Goal: Share content: Contribute content

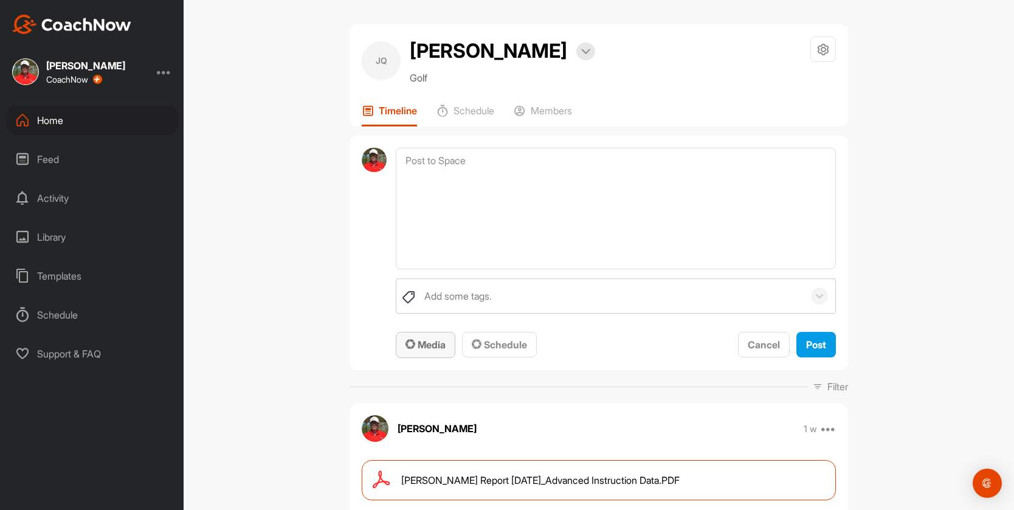
click at [424, 346] on span "Media" at bounding box center [425, 345] width 40 height 12
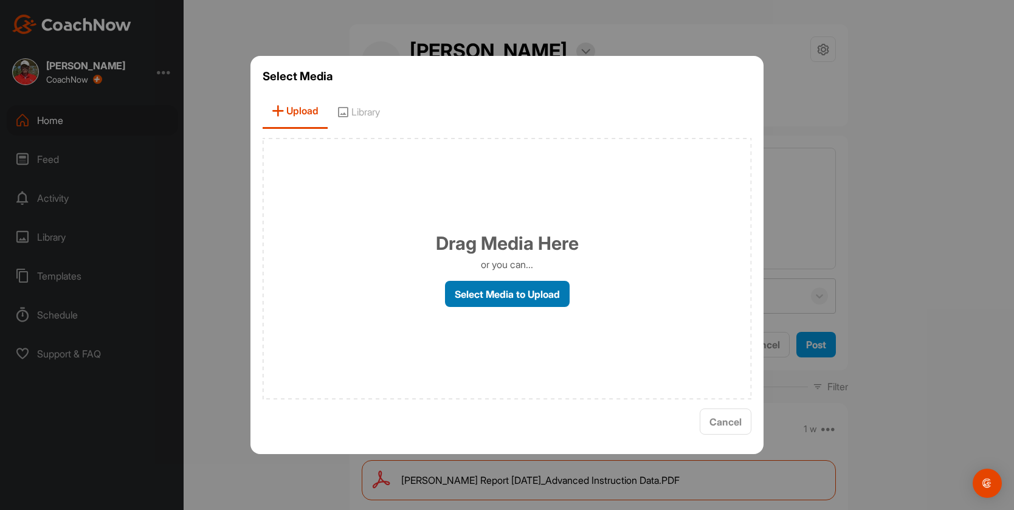
click at [466, 287] on label "Select Media to Upload" at bounding box center [507, 294] width 125 height 26
click at [0, 0] on input "Select Media to Upload" at bounding box center [0, 0] width 0 height 0
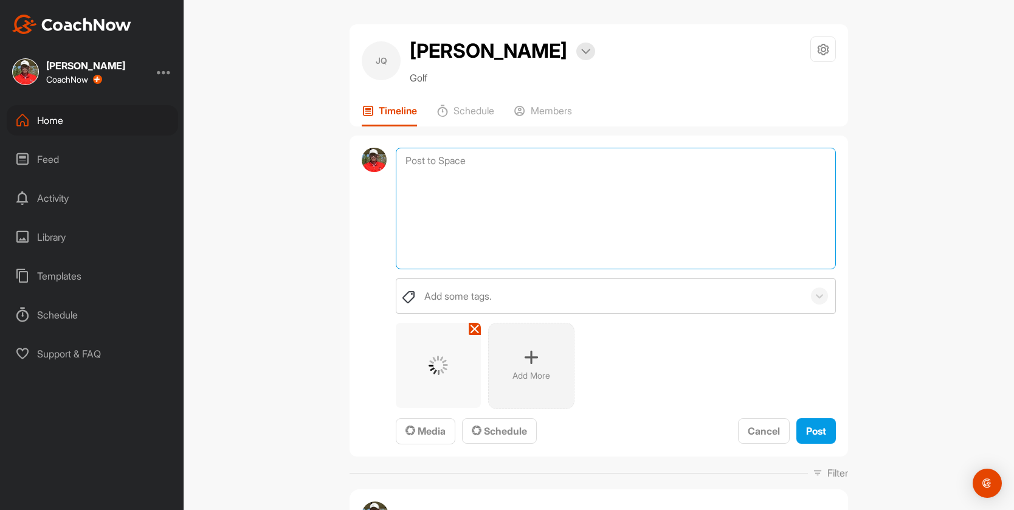
click at [450, 177] on textarea at bounding box center [616, 209] width 440 height 122
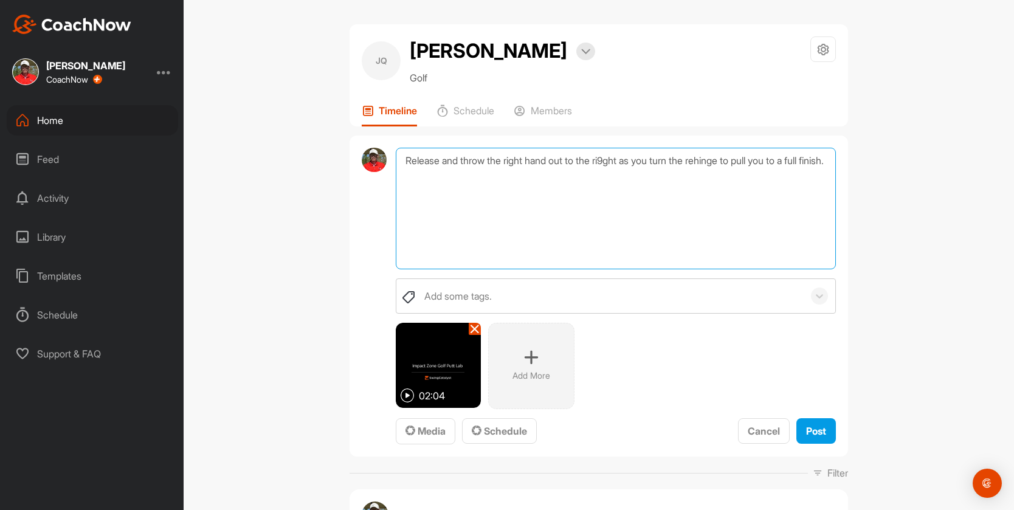
click at [610, 159] on textarea "Release and throw the right hand out to the ri9ght as you turn the rehinge to p…" at bounding box center [616, 209] width 440 height 122
type textarea "Release and throw the right hand out to the right as you turn the rehinge to pu…"
click at [805, 422] on button "Post" at bounding box center [816, 431] width 40 height 26
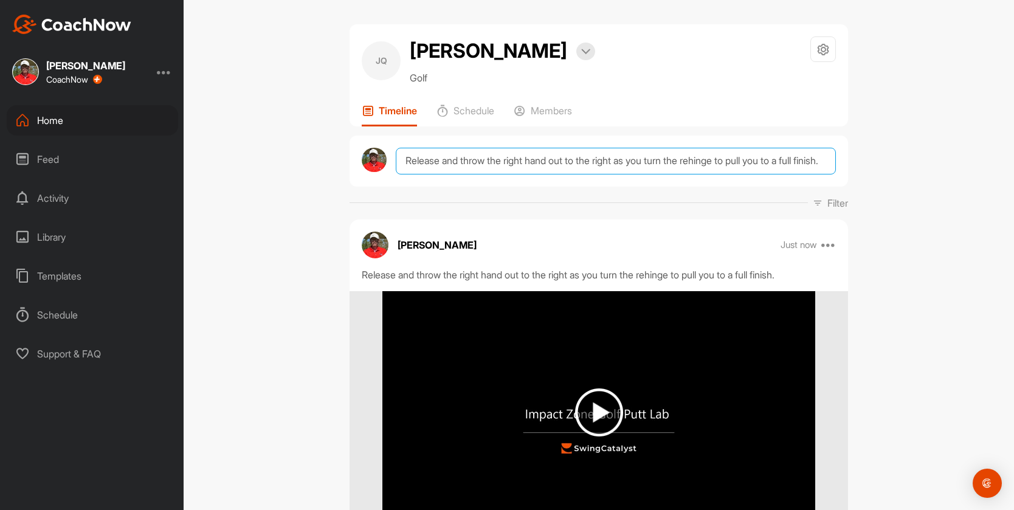
click at [422, 165] on textarea "Release and throw the right hand out to the right as you turn the rehinge to pu…" at bounding box center [616, 161] width 440 height 27
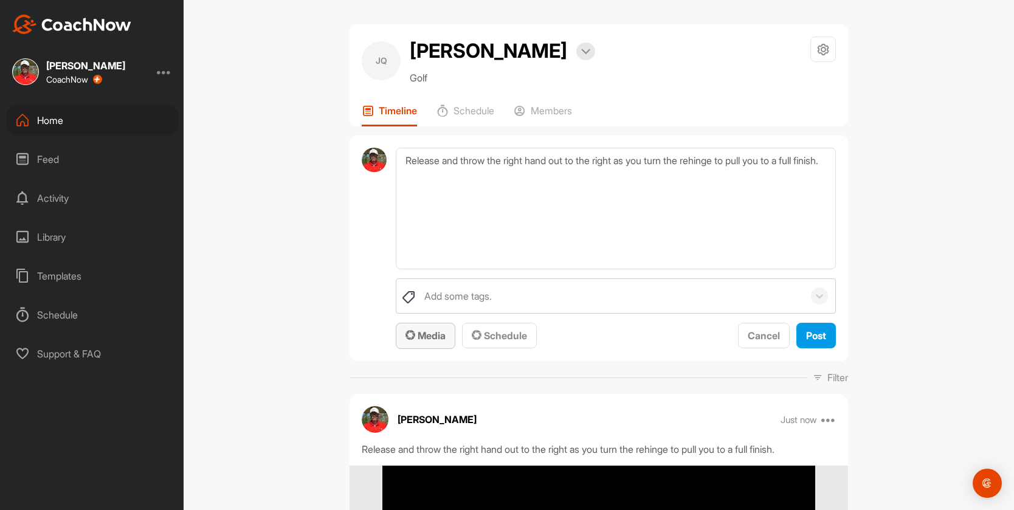
click at [425, 334] on span "Media" at bounding box center [425, 335] width 40 height 12
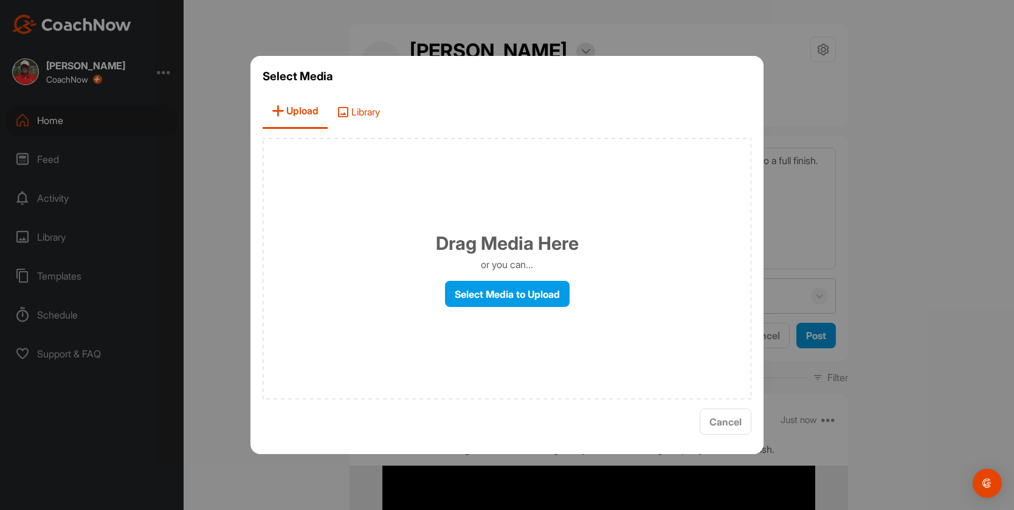
click at [366, 97] on span "Library" at bounding box center [358, 111] width 61 height 35
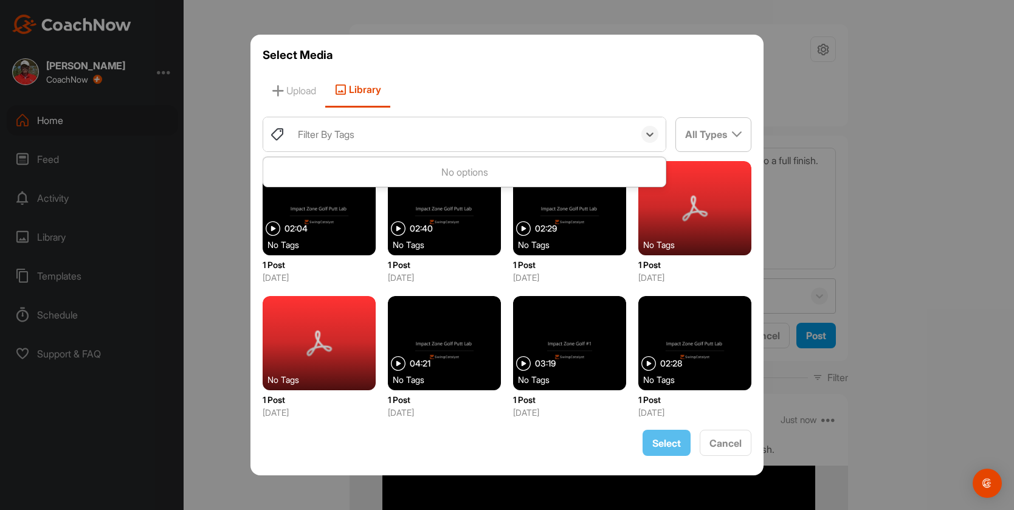
click at [361, 134] on div "Filter By Tags" at bounding box center [463, 134] width 342 height 34
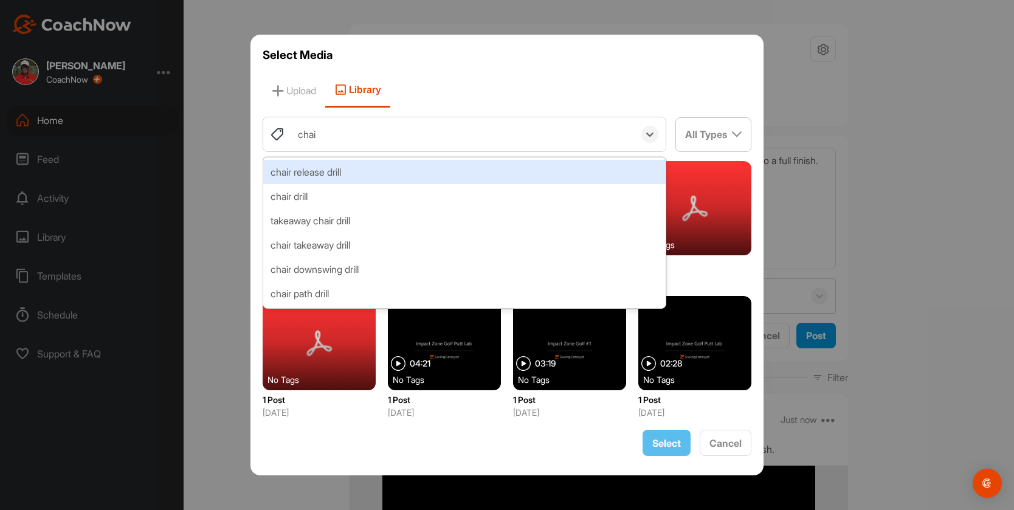
type input "chair"
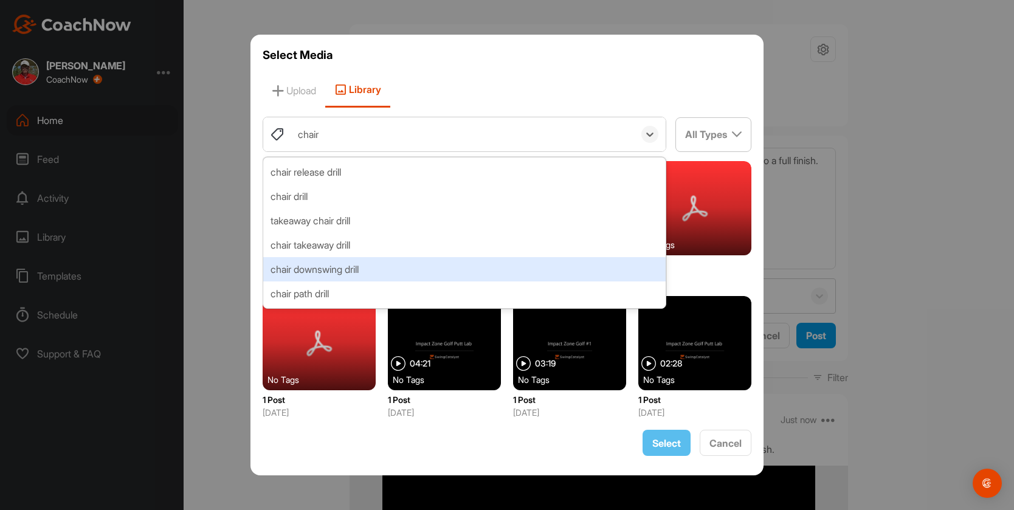
click at [334, 267] on div "chair downswing drill" at bounding box center [464, 269] width 402 height 24
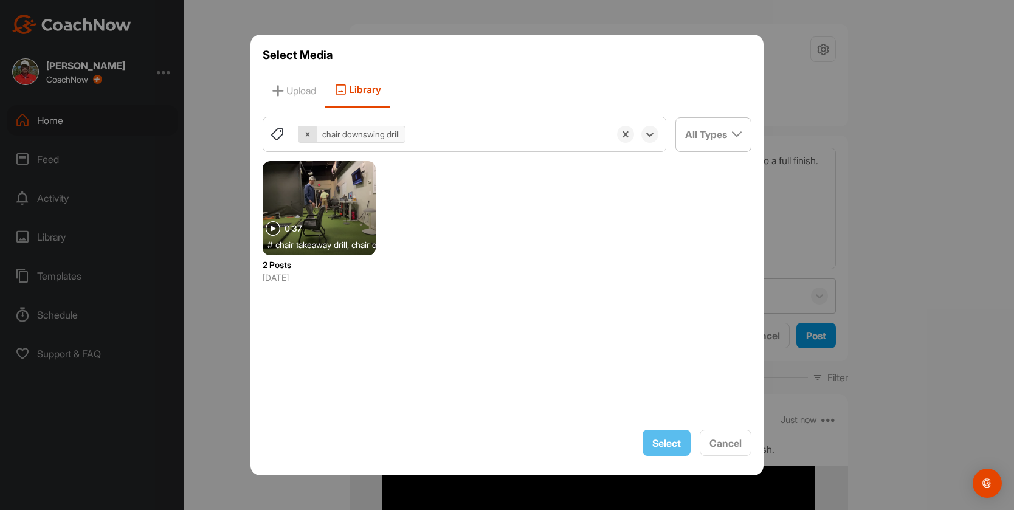
click at [305, 133] on icon at bounding box center [307, 134] width 9 height 9
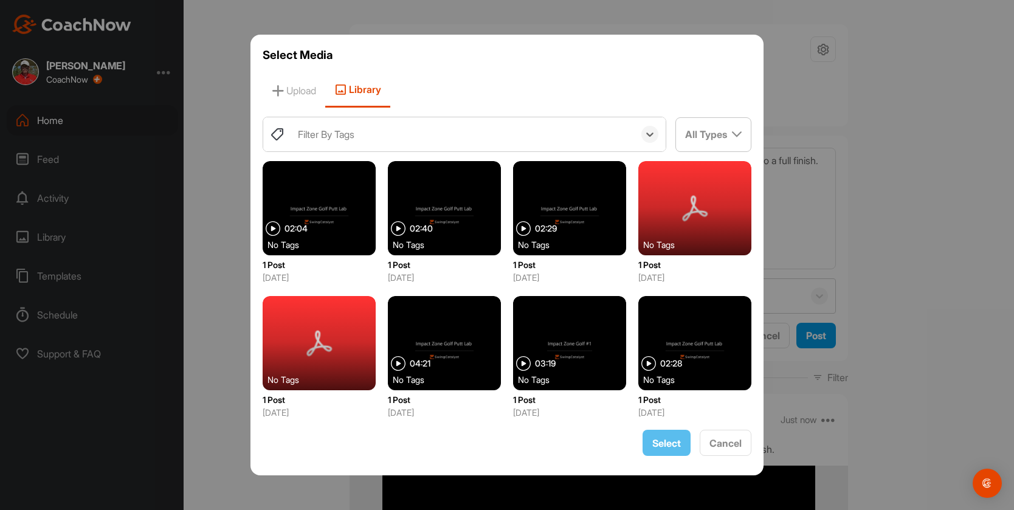
click at [309, 139] on div "Filter By Tags" at bounding box center [326, 134] width 57 height 15
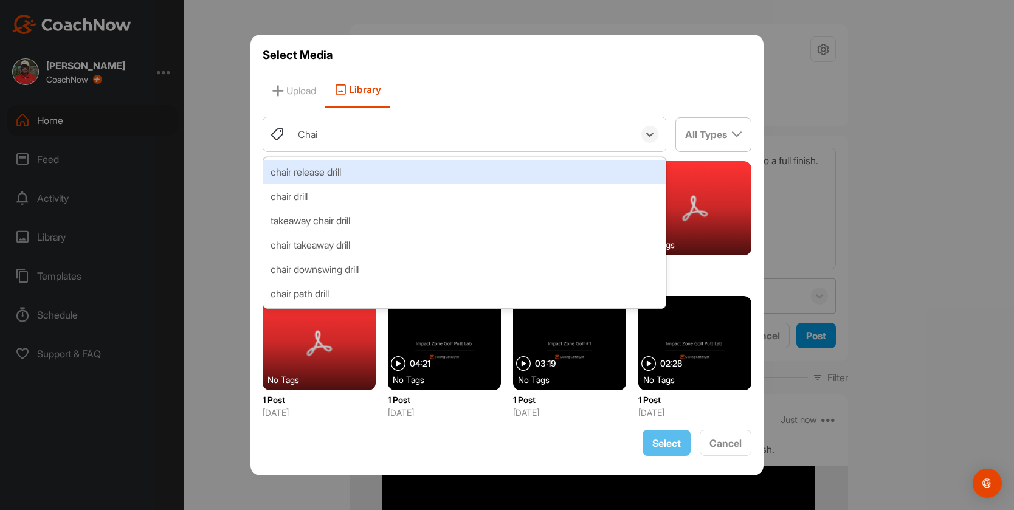
type input "Chair"
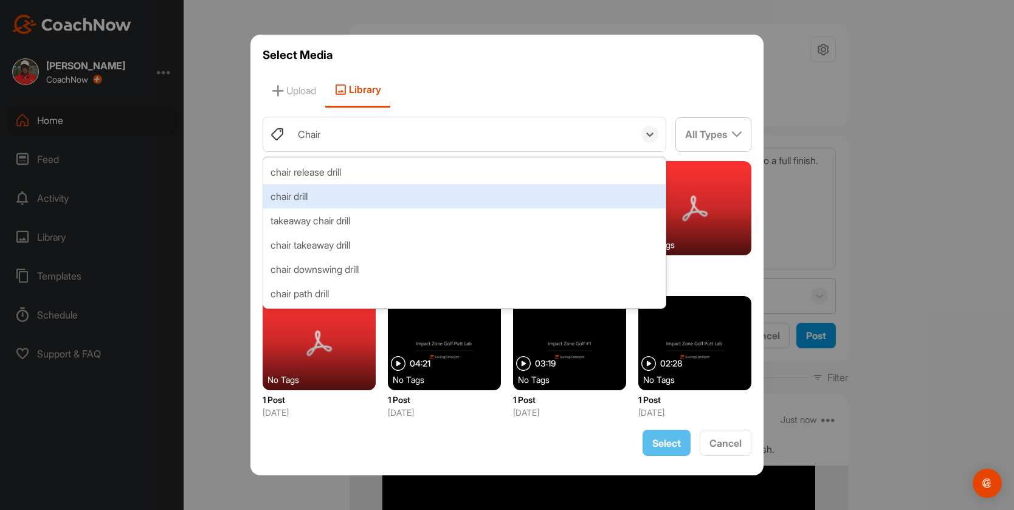
click at [305, 196] on div "chair drill" at bounding box center [464, 196] width 402 height 24
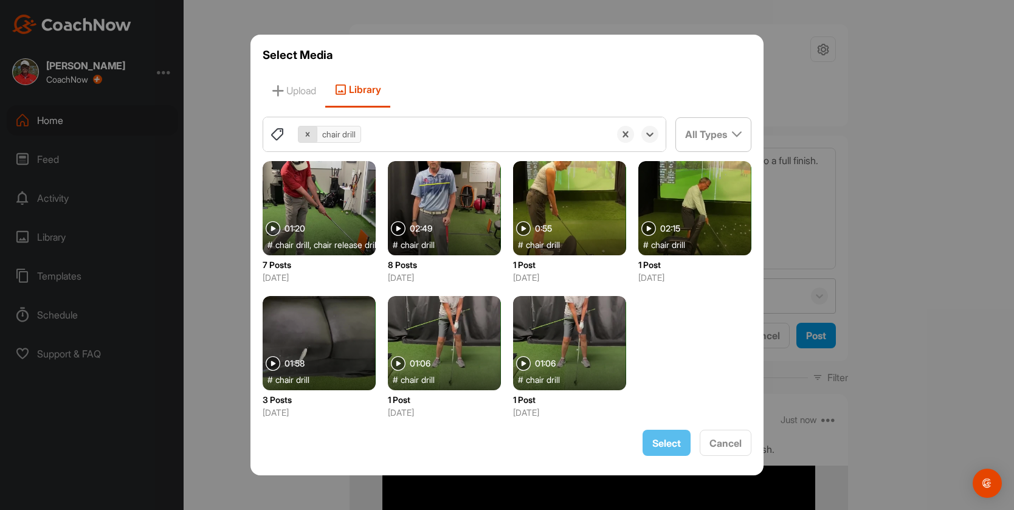
click at [304, 134] on icon at bounding box center [307, 134] width 9 height 9
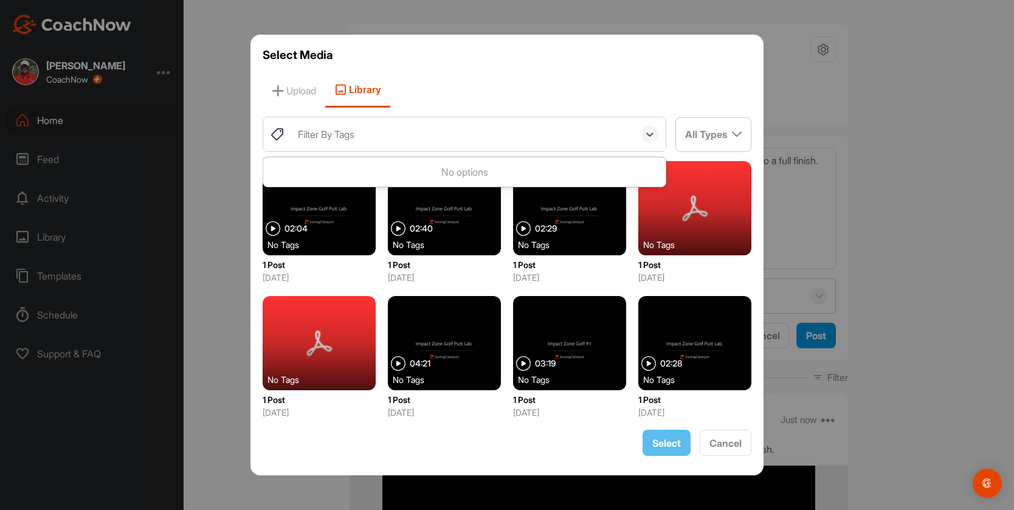
click at [306, 137] on div "Filter By Tags" at bounding box center [326, 134] width 57 height 15
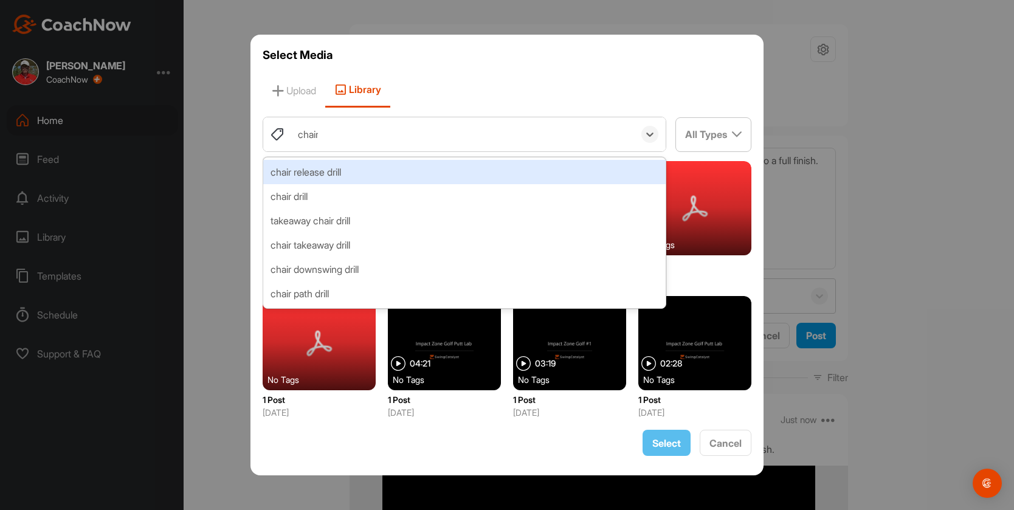
type input "chair"
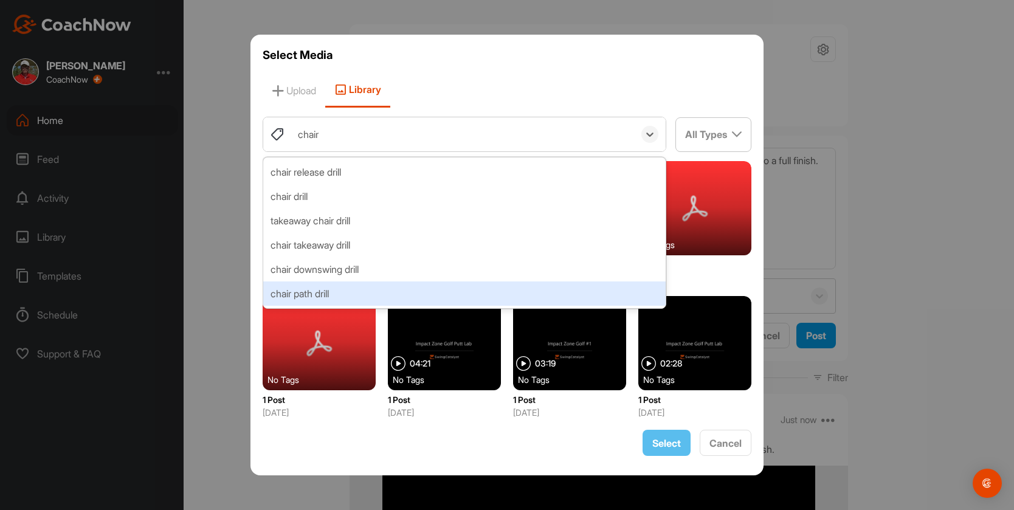
click at [329, 297] on div "chair path drill" at bounding box center [464, 293] width 402 height 24
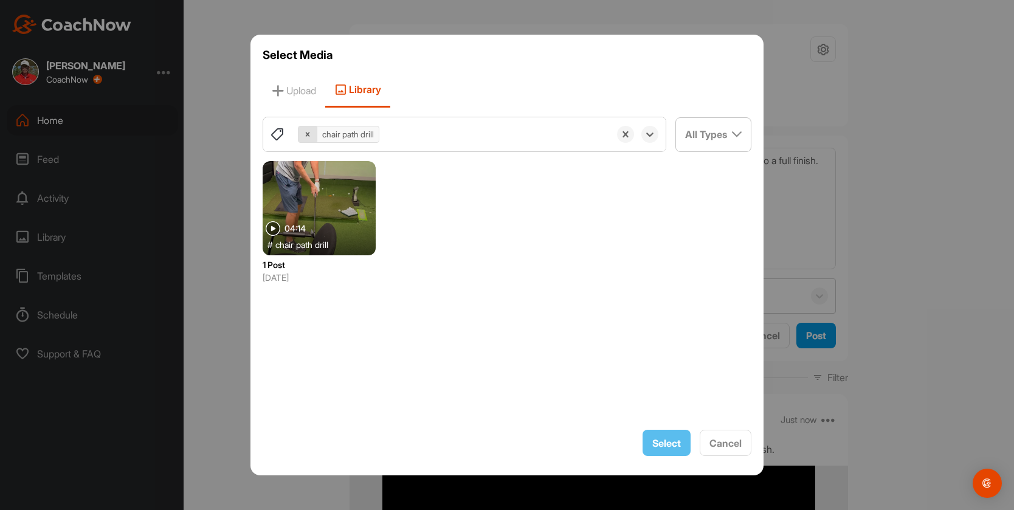
click at [306, 137] on icon at bounding box center [307, 134] width 9 height 9
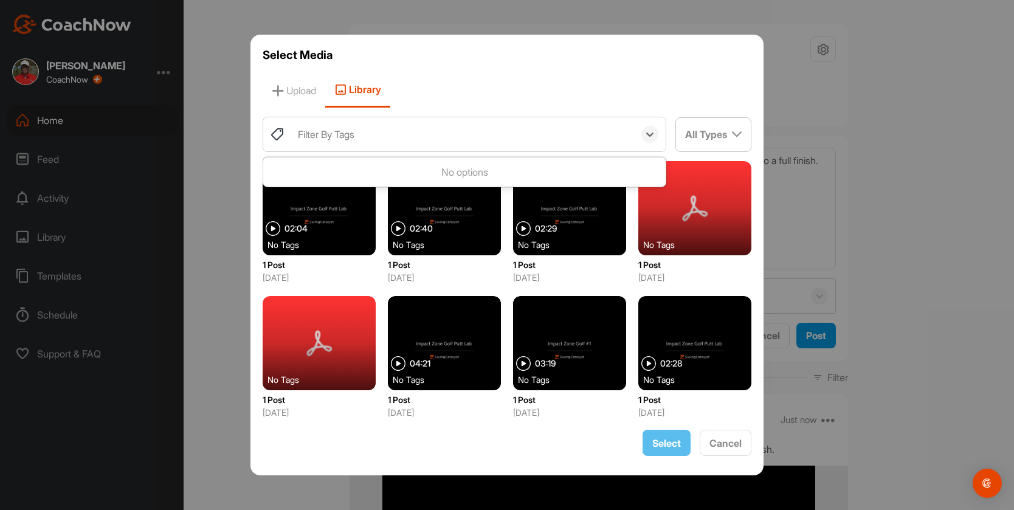
click at [306, 135] on div "Filter By Tags" at bounding box center [326, 134] width 57 height 15
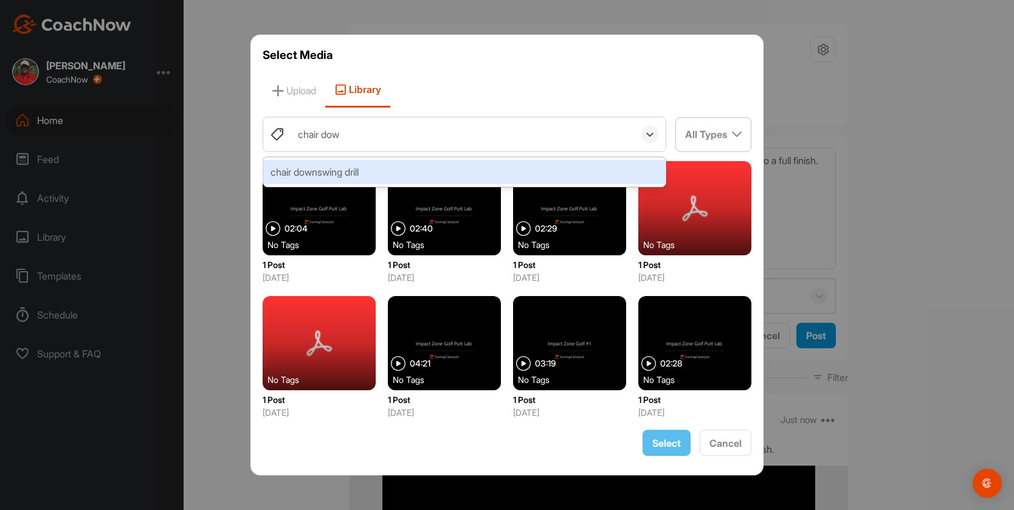
type input "chair down"
click at [343, 176] on div "chair downswing drill" at bounding box center [464, 172] width 402 height 24
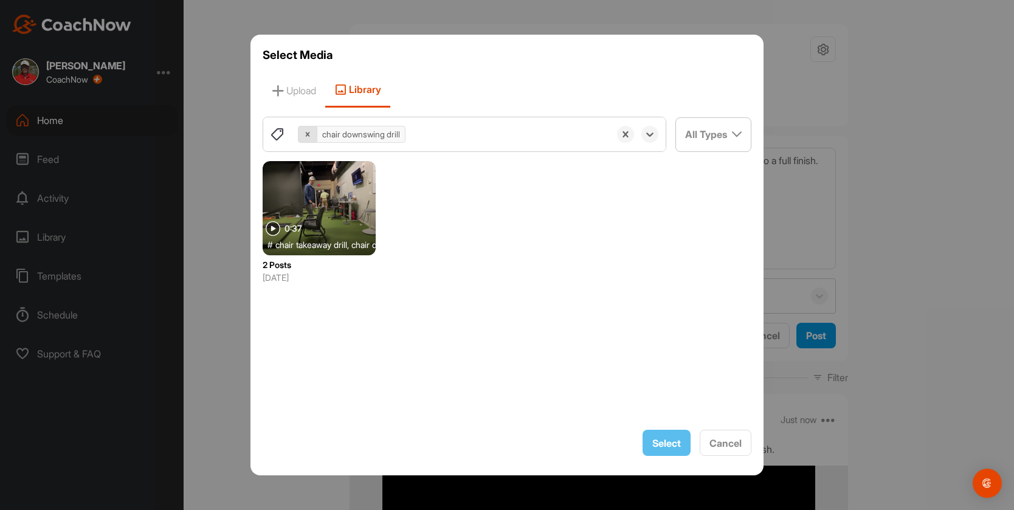
click at [308, 132] on icon at bounding box center [307, 134] width 9 height 9
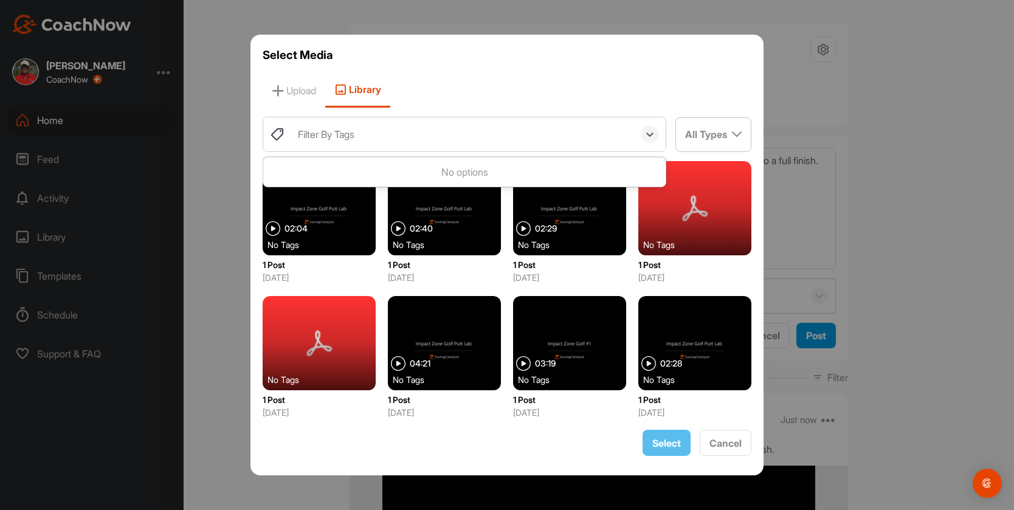
click at [308, 132] on div "Filter By Tags" at bounding box center [326, 134] width 57 height 15
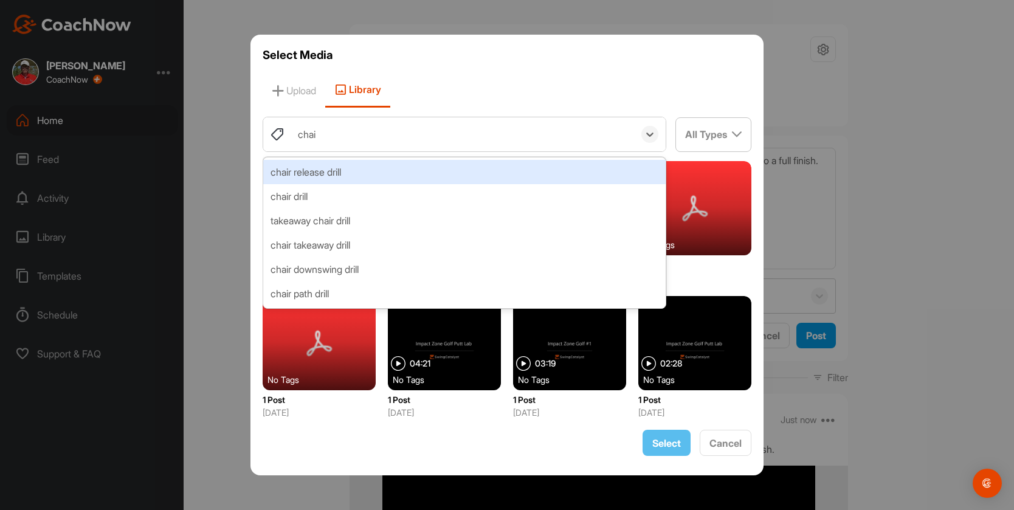
type input "chair"
click at [326, 174] on div "chair release drill" at bounding box center [464, 172] width 402 height 24
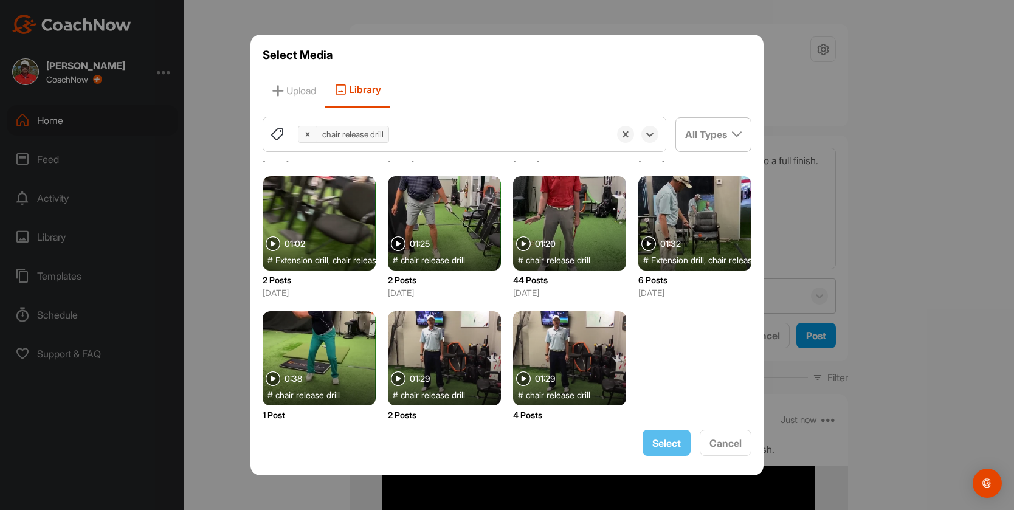
scroll to position [808, 0]
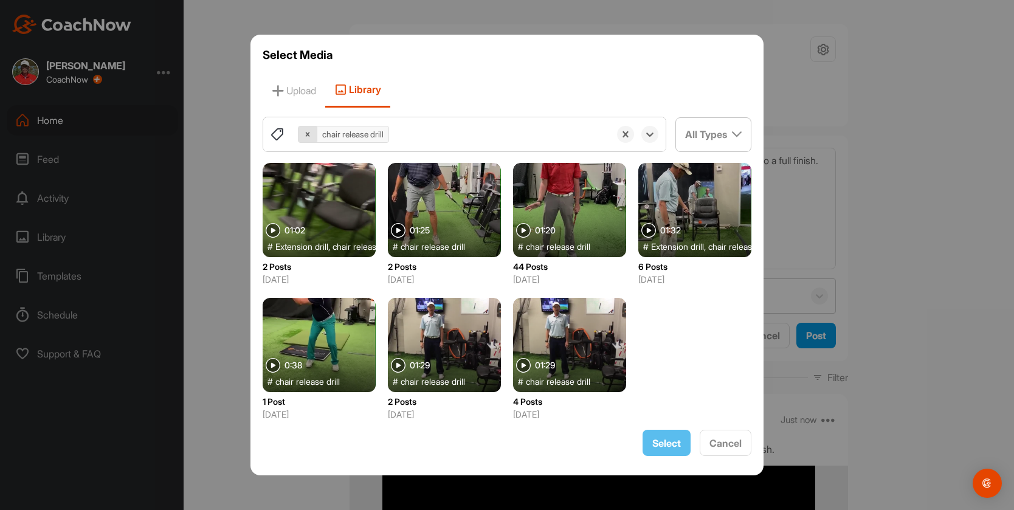
click at [303, 132] on icon at bounding box center [307, 134] width 9 height 9
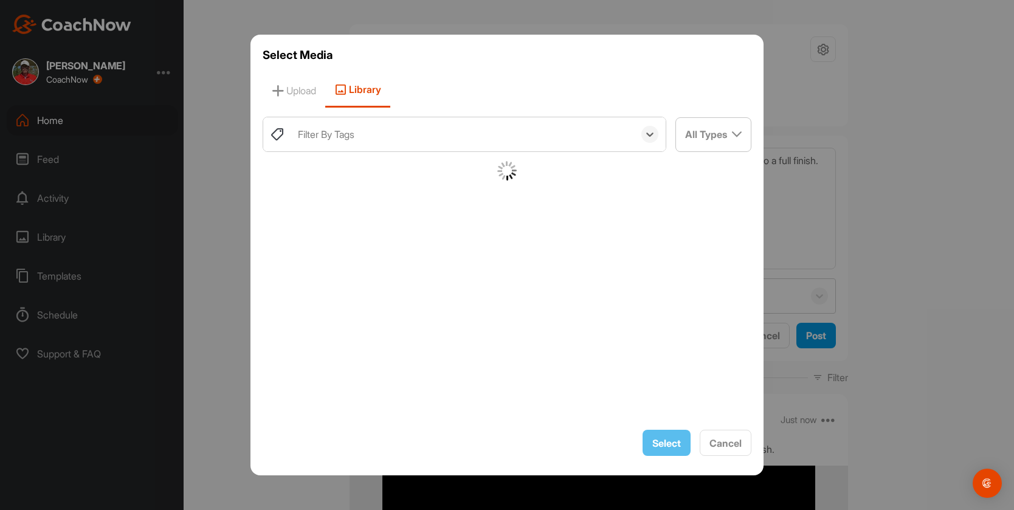
scroll to position [0, 0]
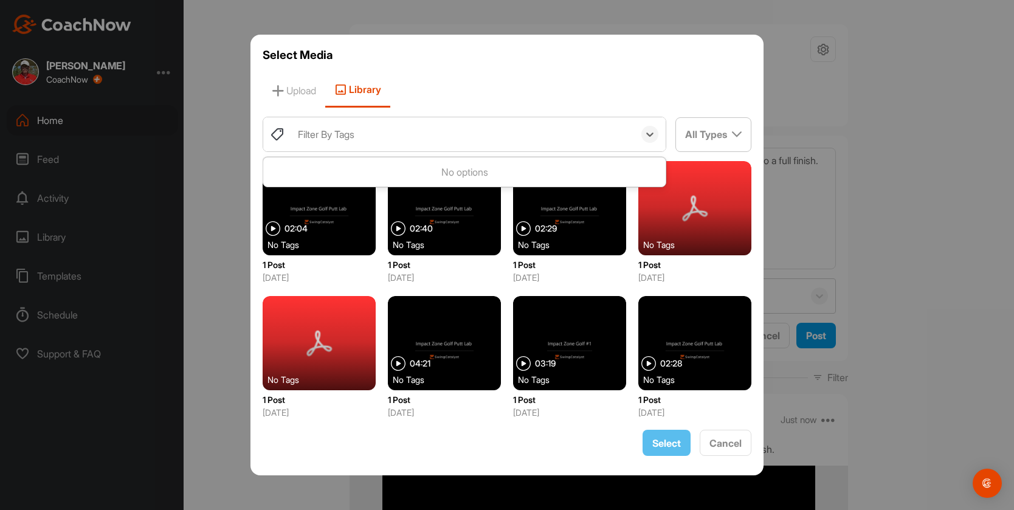
click at [305, 131] on div "Filter By Tags" at bounding box center [326, 134] width 57 height 15
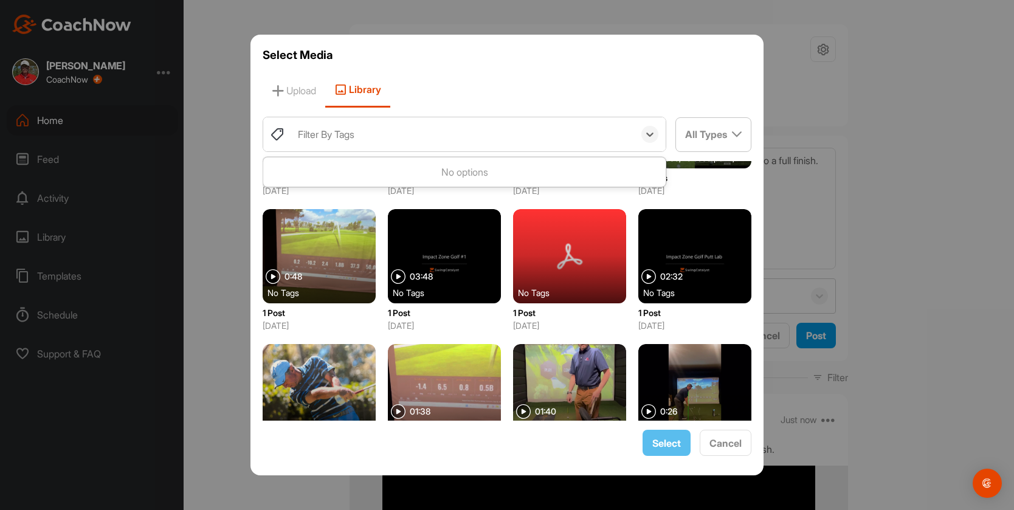
scroll to position [524, 0]
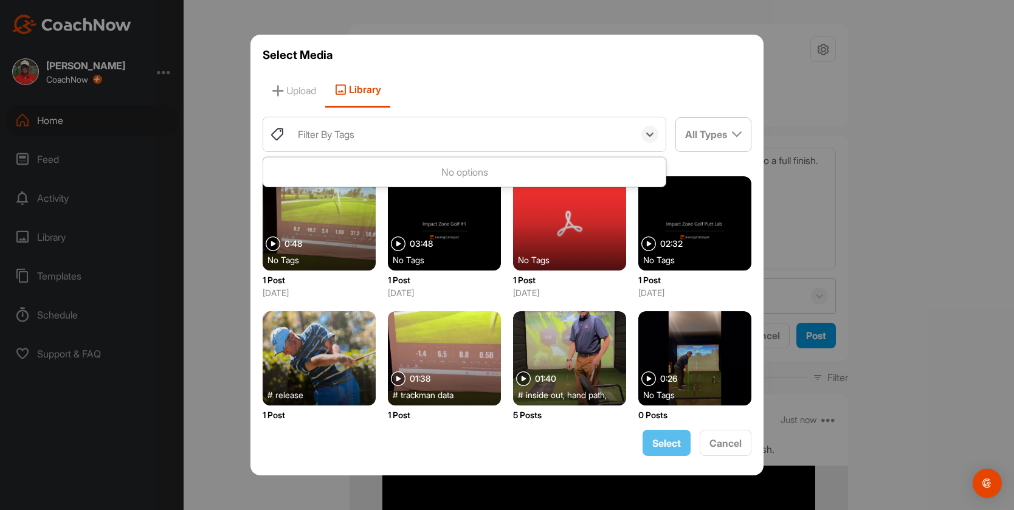
click at [583, 347] on div at bounding box center [569, 358] width 113 height 94
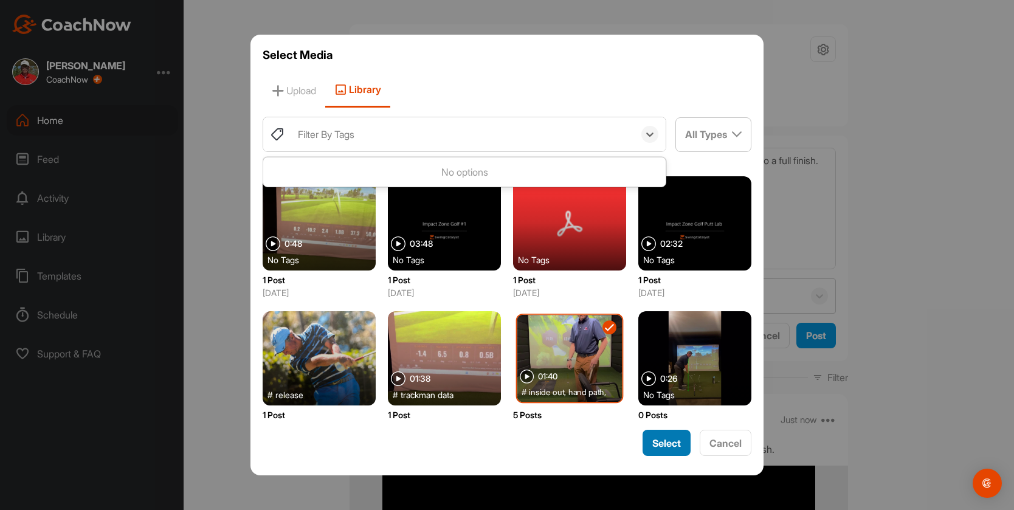
click at [671, 447] on span "Select" at bounding box center [666, 443] width 29 height 12
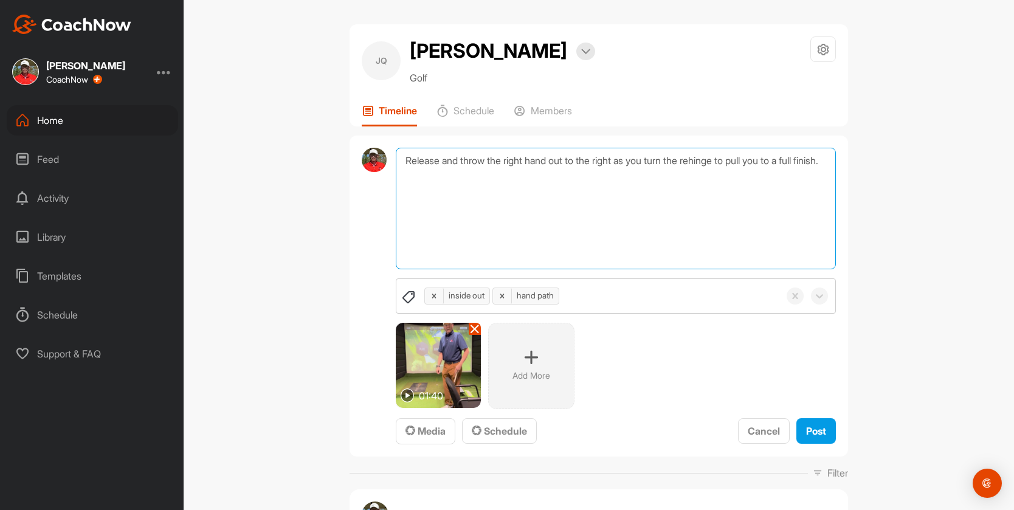
click at [431, 170] on textarea "Release and throw the right hand out to the right as you turn the rehinge to pu…" at bounding box center [616, 209] width 440 height 122
type textarea "This drill will get your hands to swing out to the right and release the club l…"
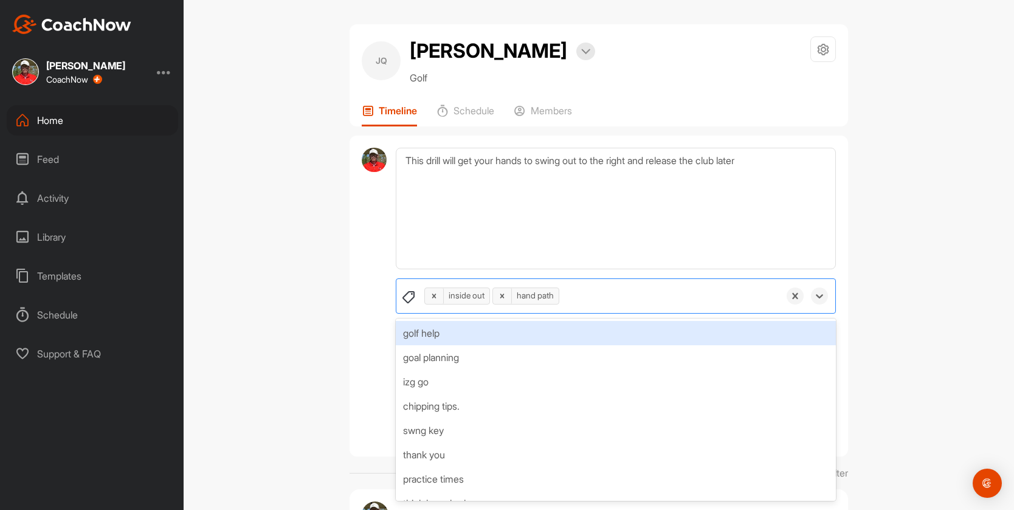
click at [587, 291] on div "inside out hand path" at bounding box center [598, 296] width 361 height 34
type input "Chair"
click at [570, 296] on icon at bounding box center [571, 296] width 4 height 4
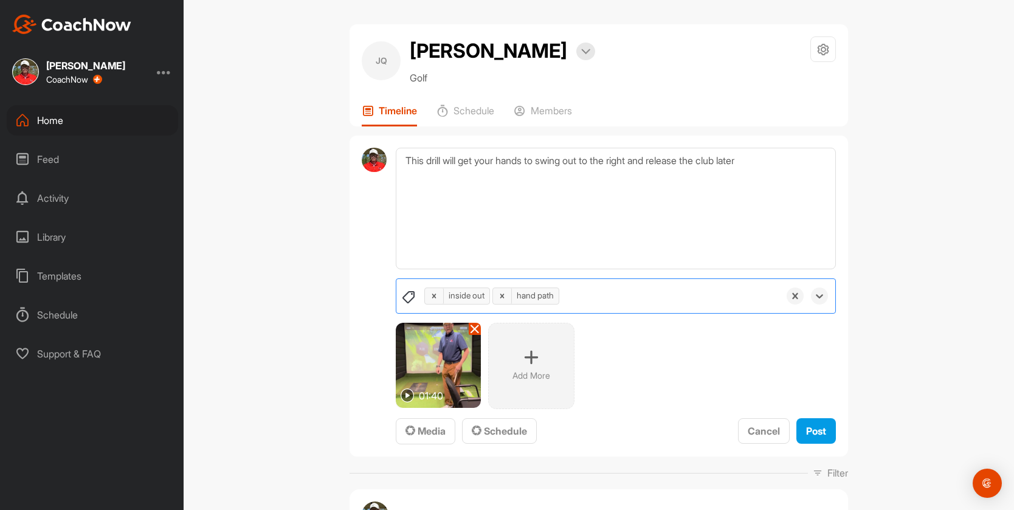
click at [580, 295] on div "inside out hand path" at bounding box center [598, 296] width 361 height 34
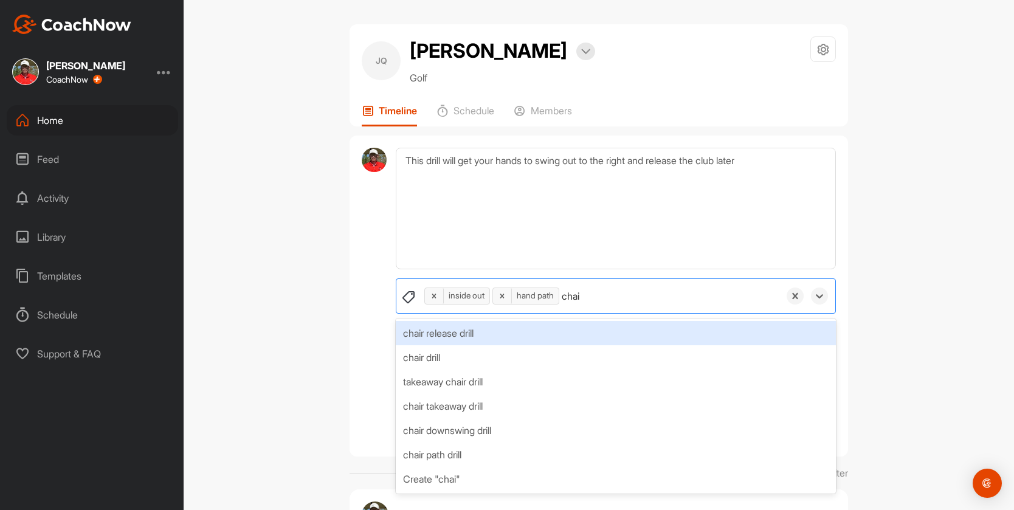
type input "chair"
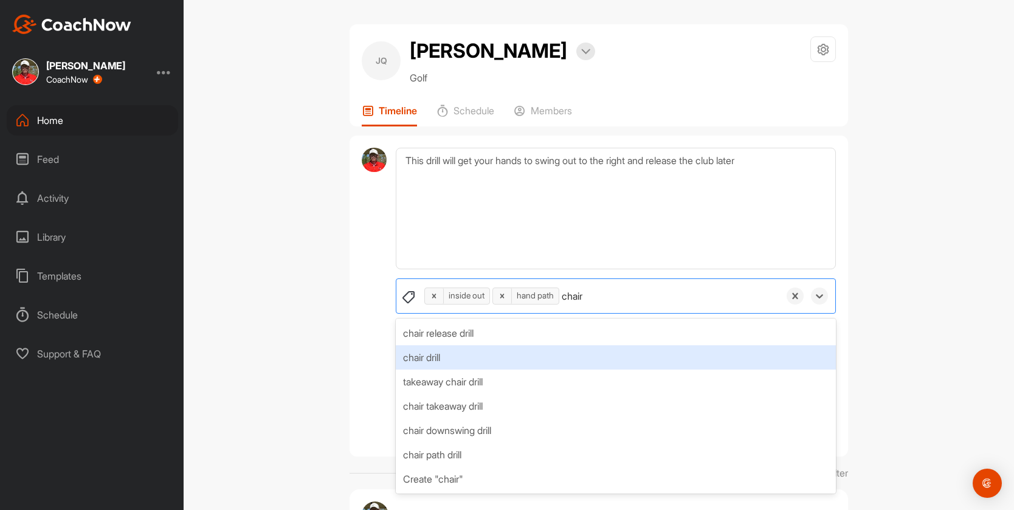
click at [456, 363] on div "chair drill" at bounding box center [616, 357] width 440 height 24
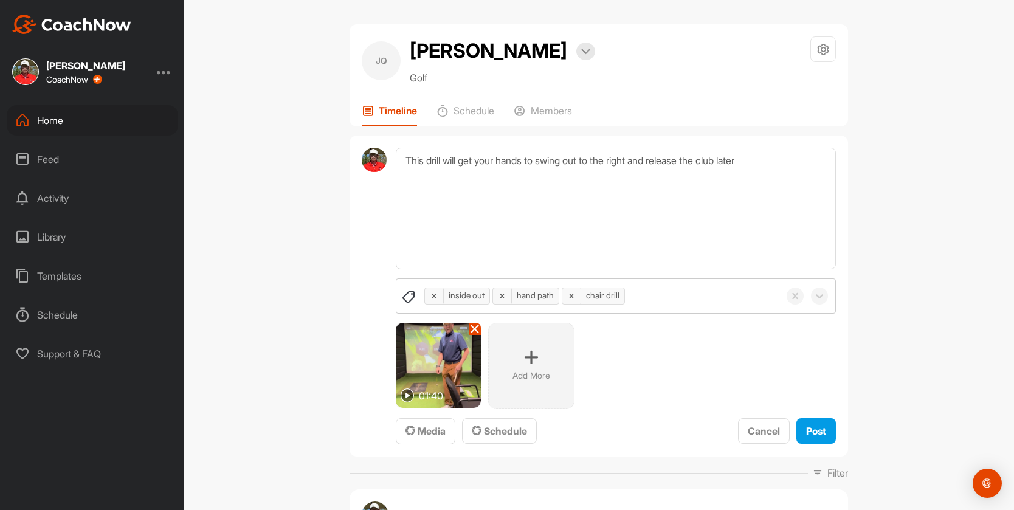
click at [889, 350] on div "JQ [PERSON_NAME] Bookings Golf Space Settings Your Notifications Timeline Sched…" at bounding box center [599, 255] width 830 height 510
click at [831, 428] on button "Post" at bounding box center [816, 431] width 40 height 26
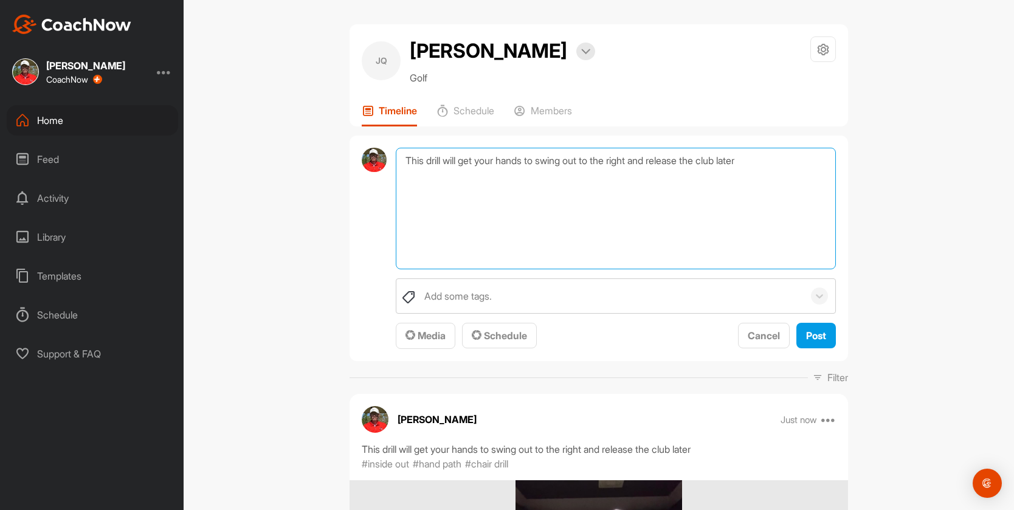
click at [405, 159] on textarea "This drill will get your hands to swing out to the right and release the club l…" at bounding box center [616, 209] width 440 height 122
click at [428, 331] on span "Media" at bounding box center [425, 335] width 40 height 12
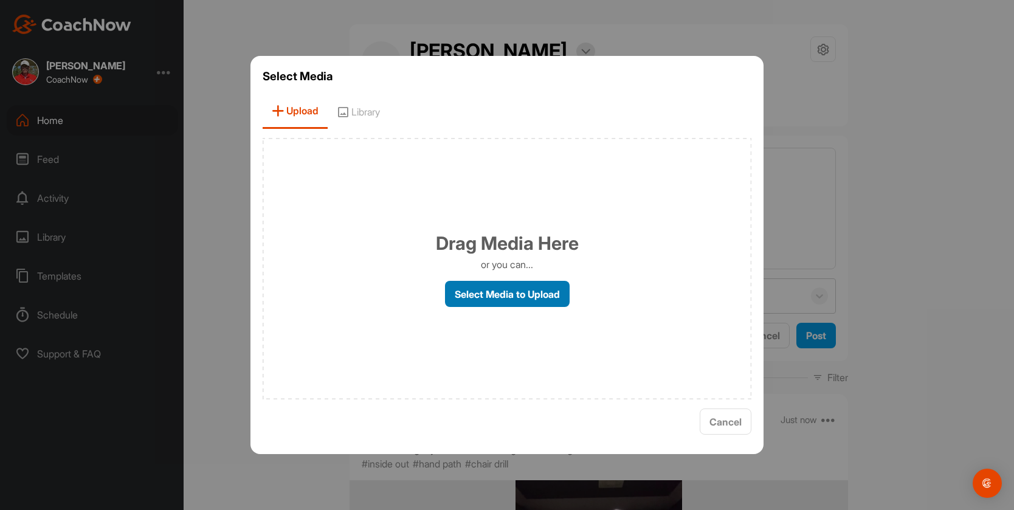
click at [483, 296] on label "Select Media to Upload" at bounding box center [507, 294] width 125 height 26
click at [0, 0] on input "Select Media to Upload" at bounding box center [0, 0] width 0 height 0
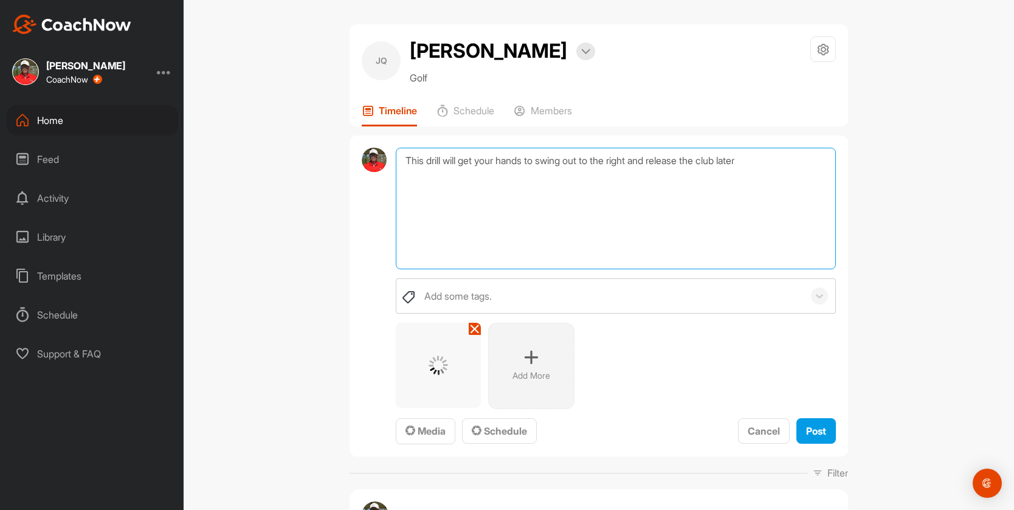
click at [427, 179] on textarea "This drill will get your hands to swing out to the right and release the club l…" at bounding box center [616, 209] width 440 height 122
type textarea "Swing down and out to the right."
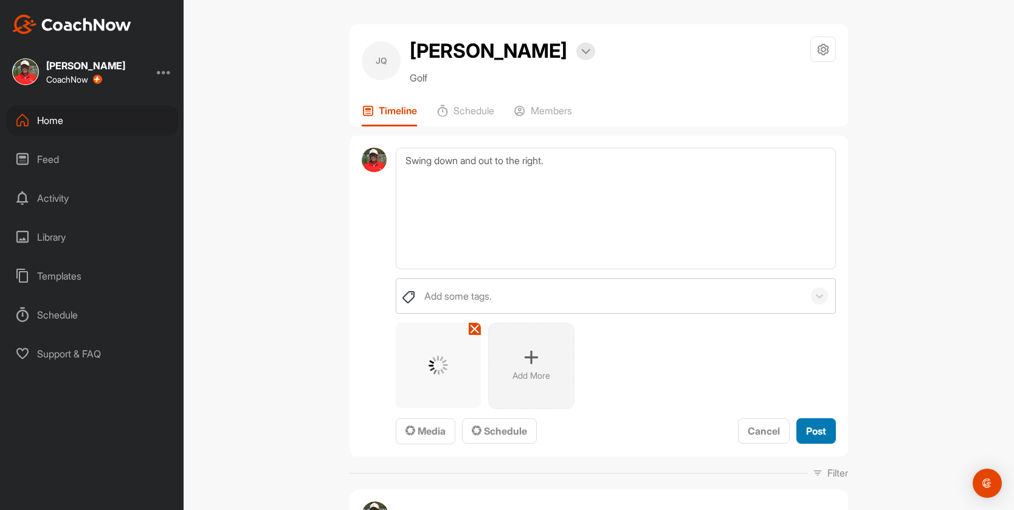
click at [807, 432] on span "Post" at bounding box center [816, 431] width 20 height 12
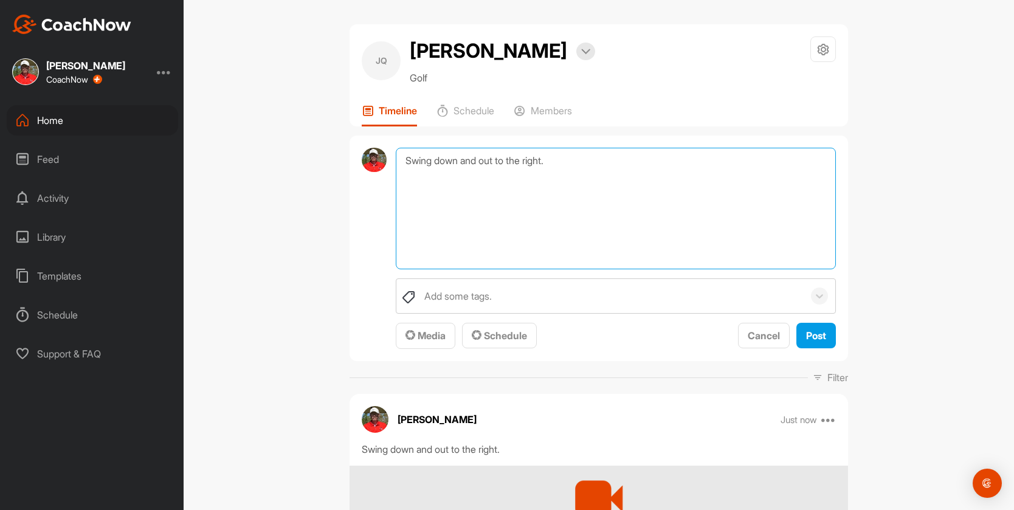
click at [438, 167] on textarea "Swing down and out to the right." at bounding box center [616, 209] width 440 height 122
click at [430, 338] on span "Media" at bounding box center [425, 335] width 40 height 12
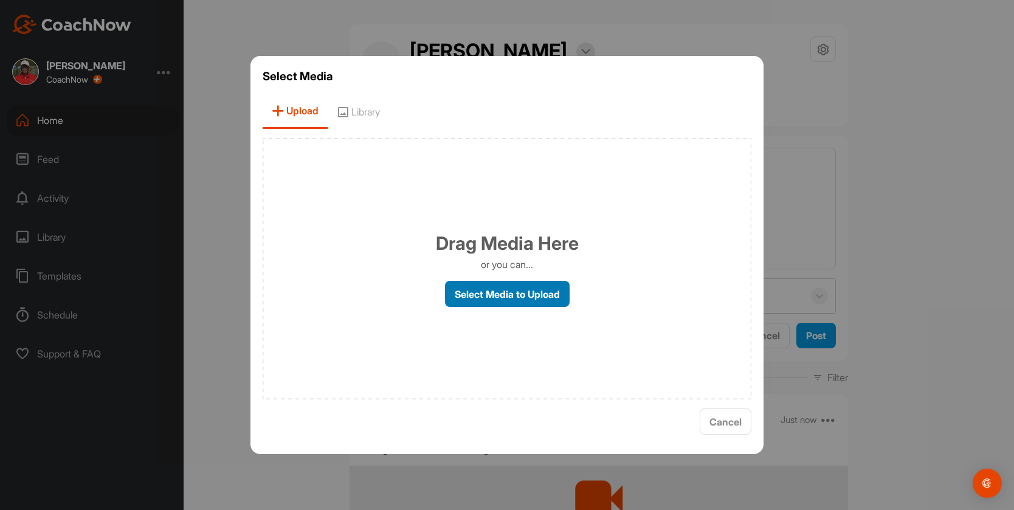
click at [504, 298] on label "Select Media to Upload" at bounding box center [507, 294] width 125 height 26
click at [0, 0] on input "Select Media to Upload" at bounding box center [0, 0] width 0 height 0
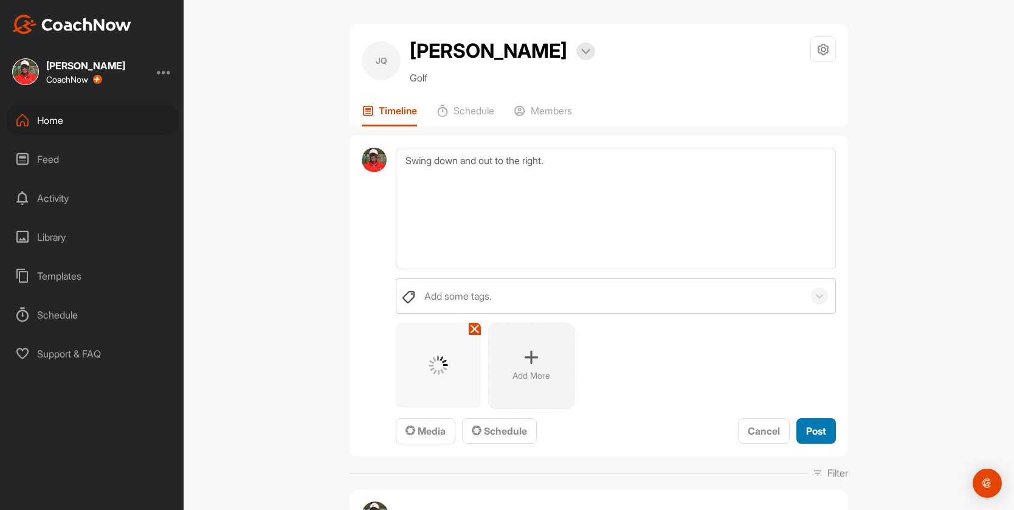
click at [819, 429] on span "Post" at bounding box center [816, 431] width 20 height 12
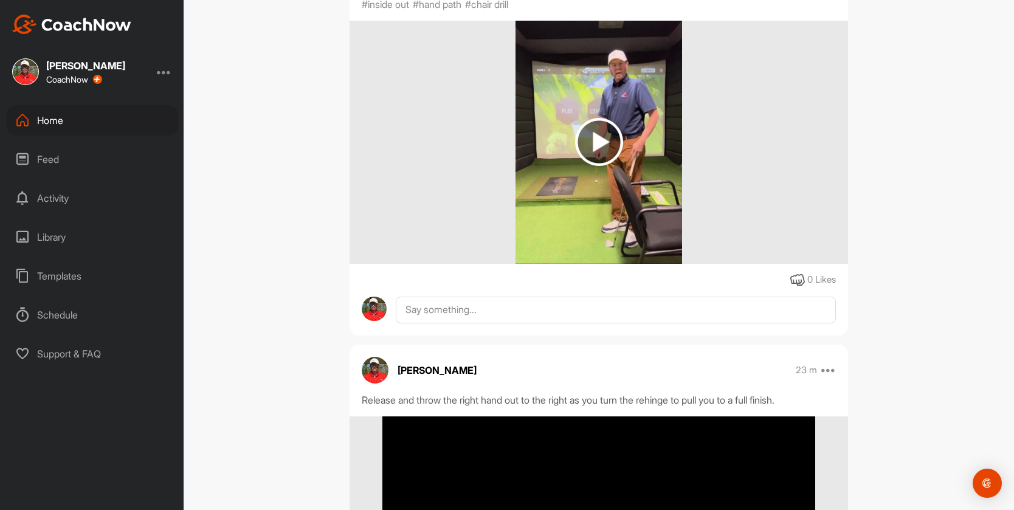
scroll to position [729, 0]
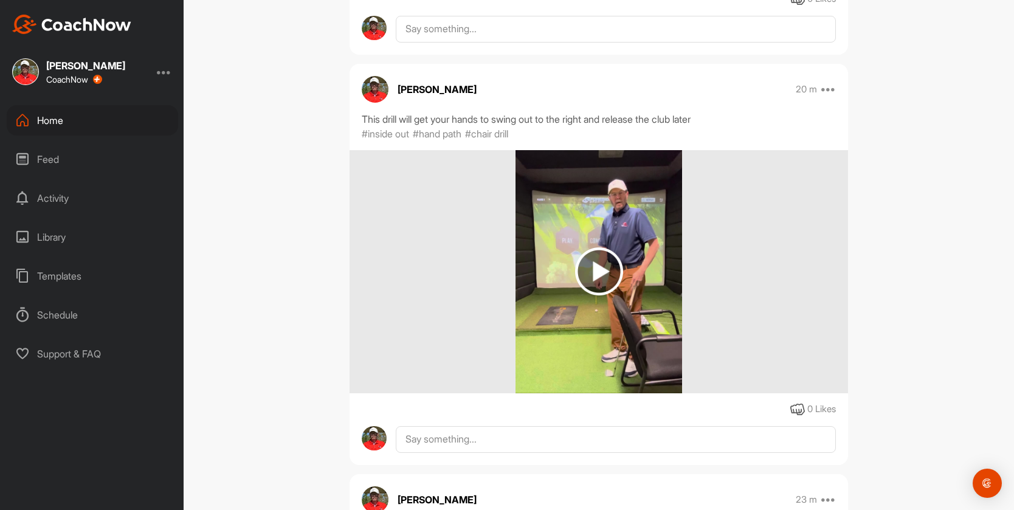
click at [84, 123] on div "Home" at bounding box center [92, 120] width 171 height 30
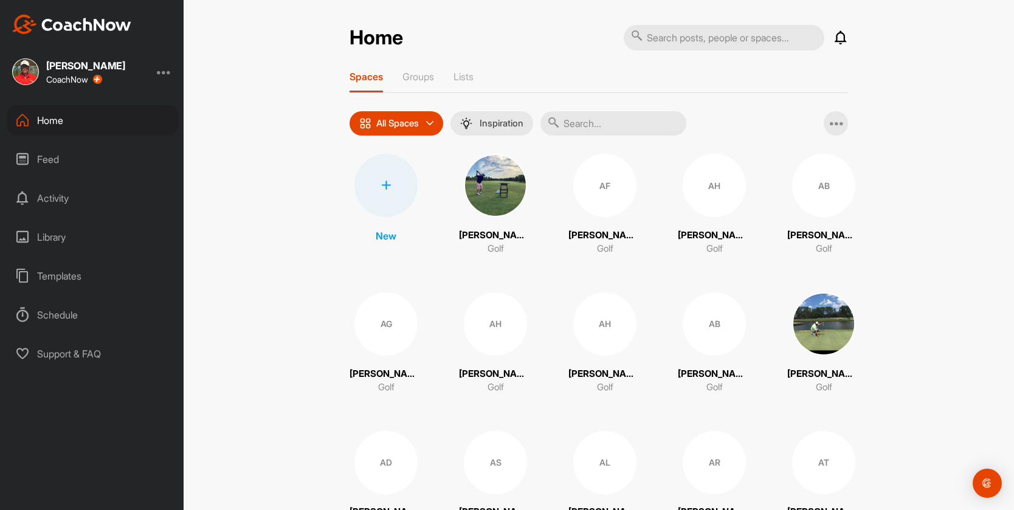
click at [657, 44] on input "text" at bounding box center [724, 38] width 201 height 26
type input "[PERSON_NAME]"
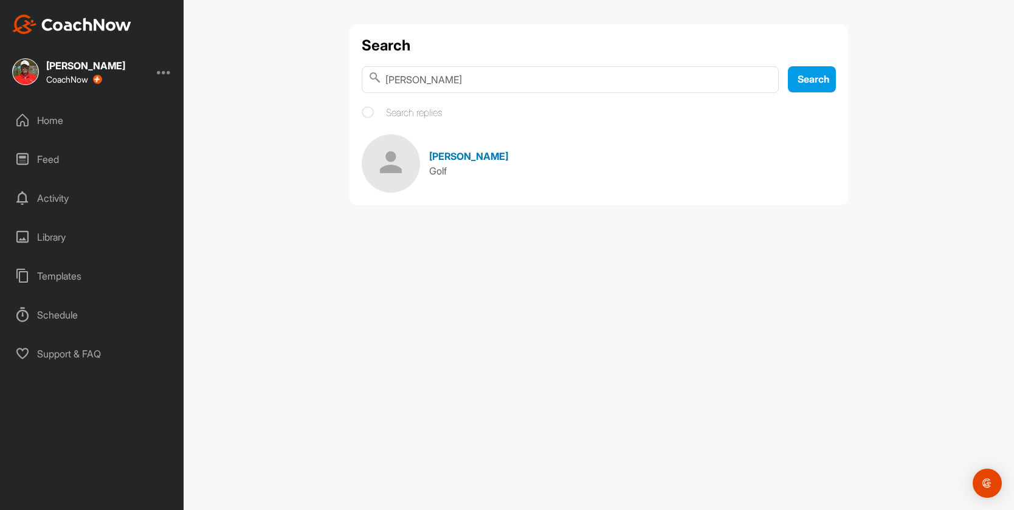
click at [480, 157] on span "[PERSON_NAME]" at bounding box center [468, 156] width 79 height 12
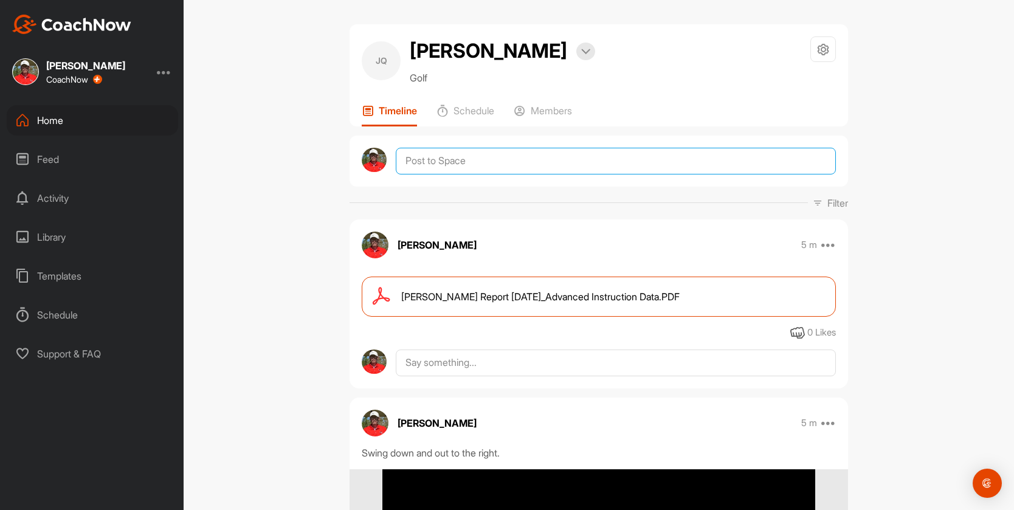
click at [410, 158] on textarea at bounding box center [616, 161] width 440 height 27
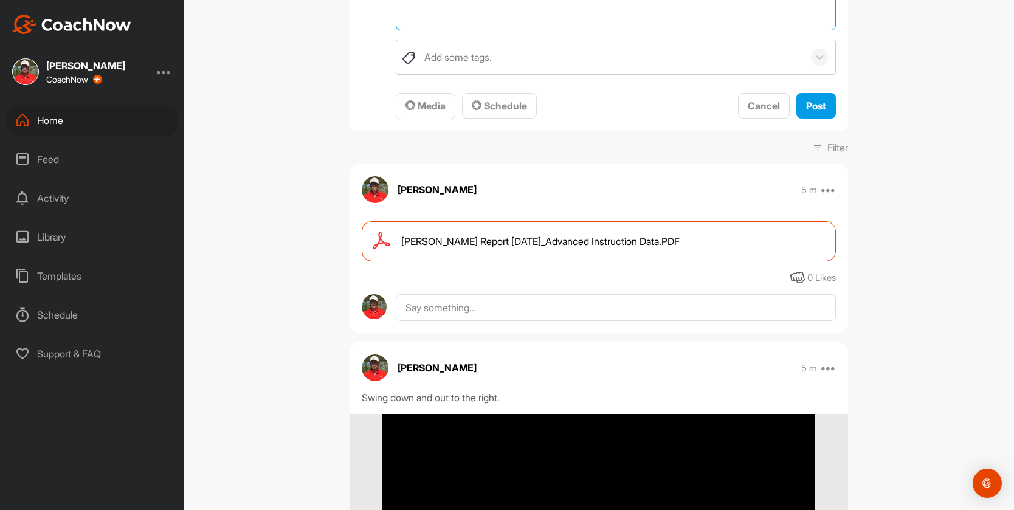
scroll to position [243, 0]
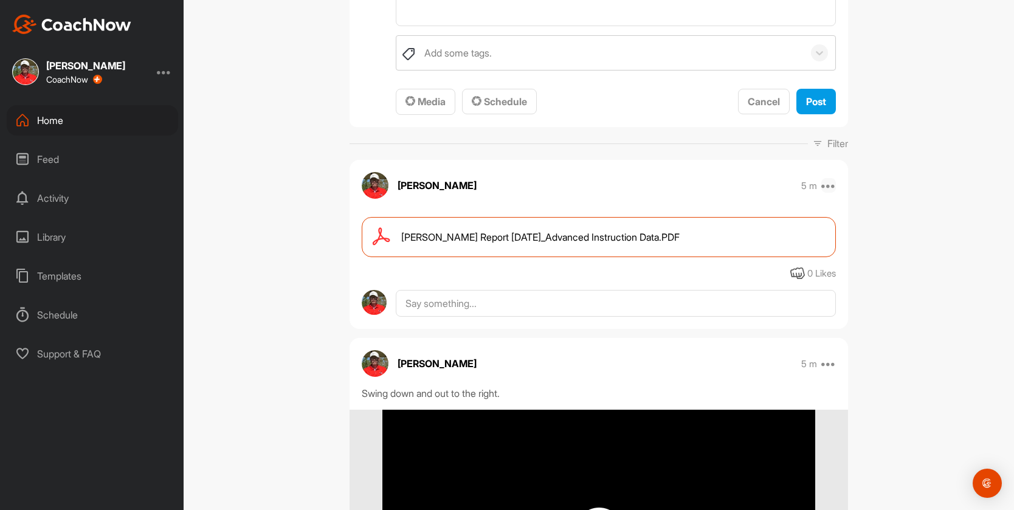
click at [828, 187] on icon at bounding box center [828, 185] width 15 height 15
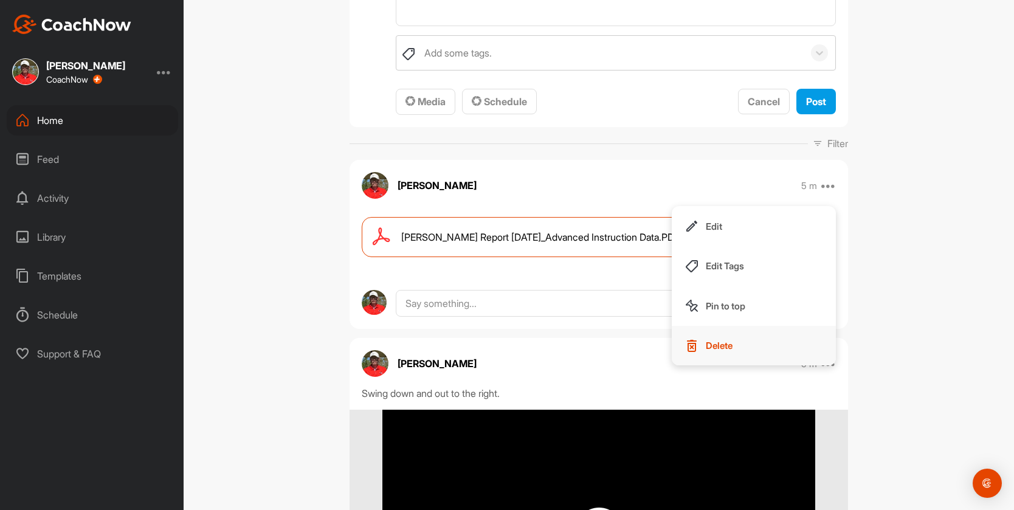
click at [731, 345] on button "Delete" at bounding box center [754, 346] width 164 height 40
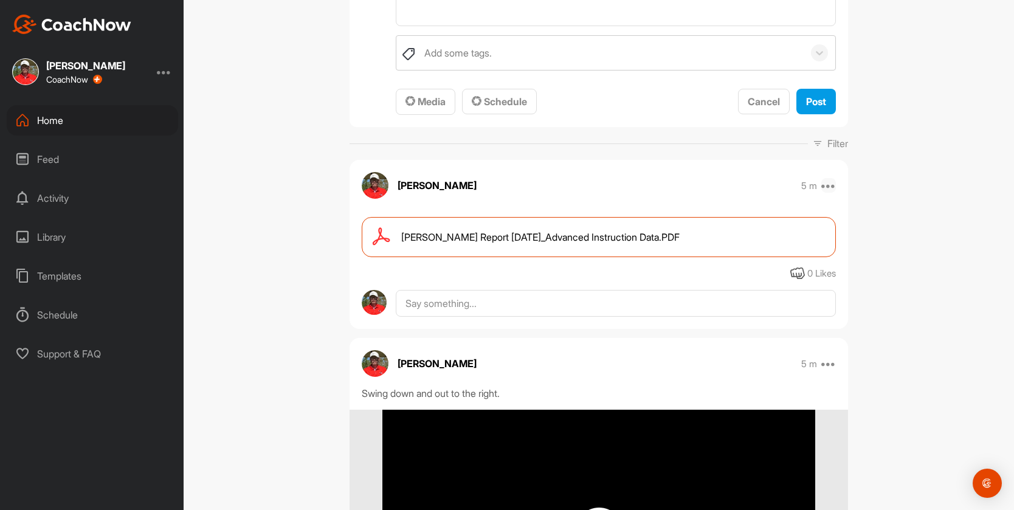
click at [825, 186] on icon at bounding box center [828, 185] width 15 height 15
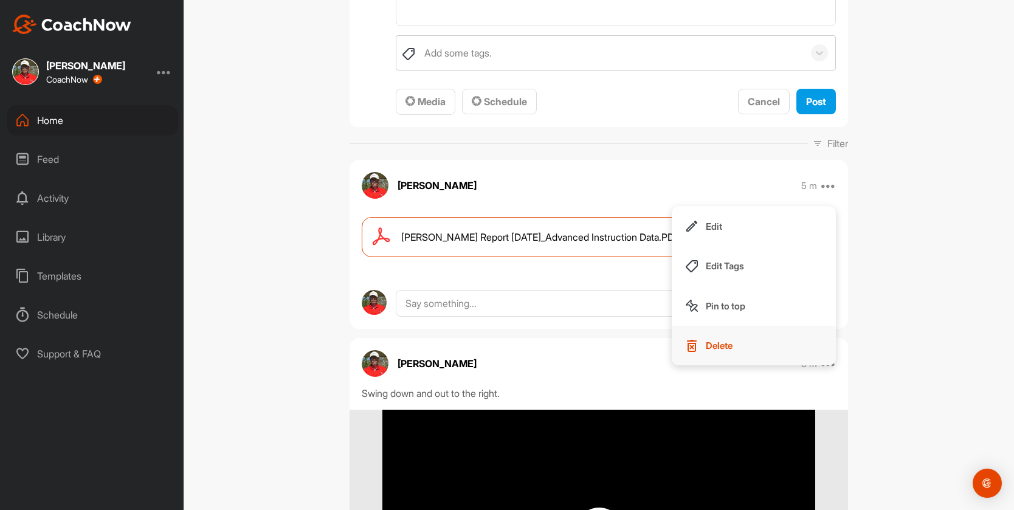
click at [715, 348] on p "Delete" at bounding box center [719, 345] width 27 height 13
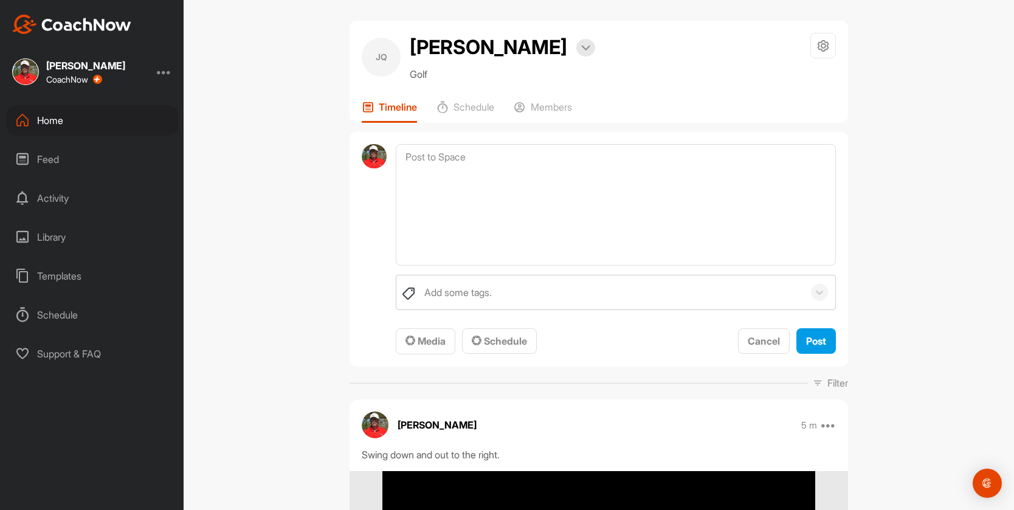
scroll to position [0, 0]
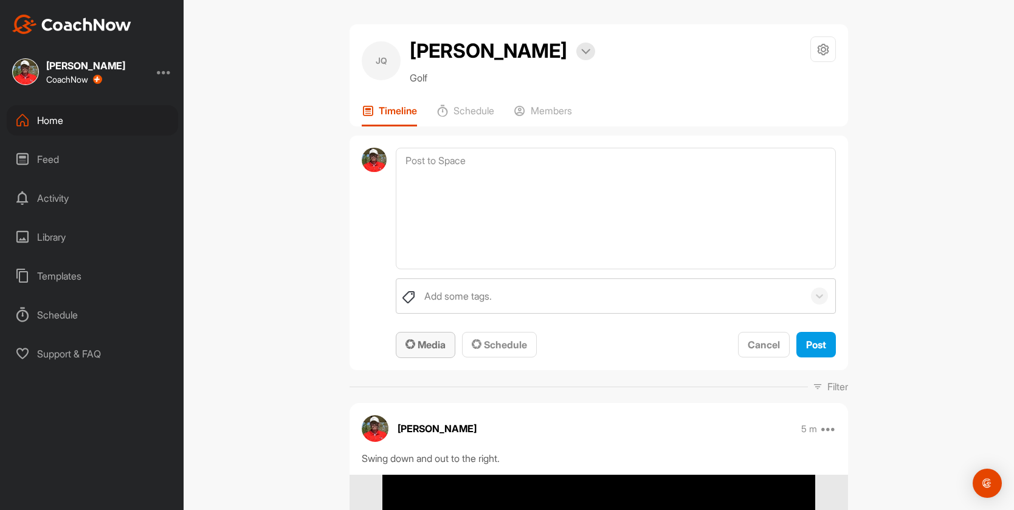
click at [425, 344] on span "Media" at bounding box center [425, 345] width 40 height 12
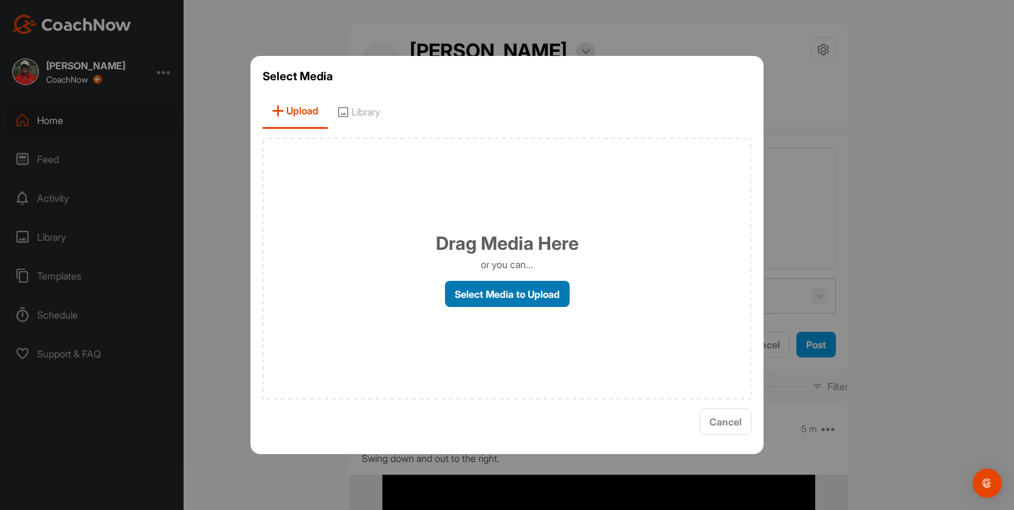
click at [505, 287] on label "Select Media to Upload" at bounding box center [507, 294] width 125 height 26
click at [0, 0] on input "Select Media to Upload" at bounding box center [0, 0] width 0 height 0
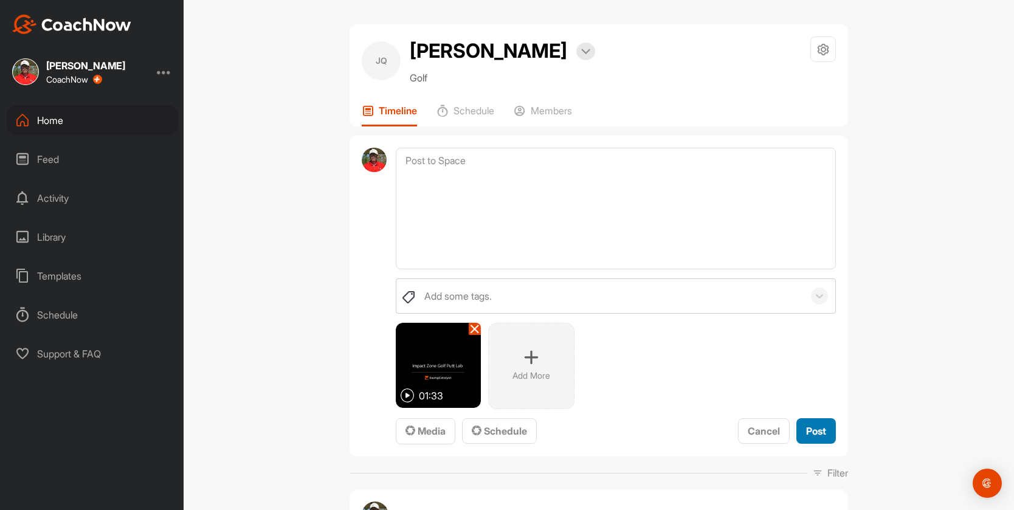
click at [807, 441] on button "Post" at bounding box center [816, 431] width 40 height 26
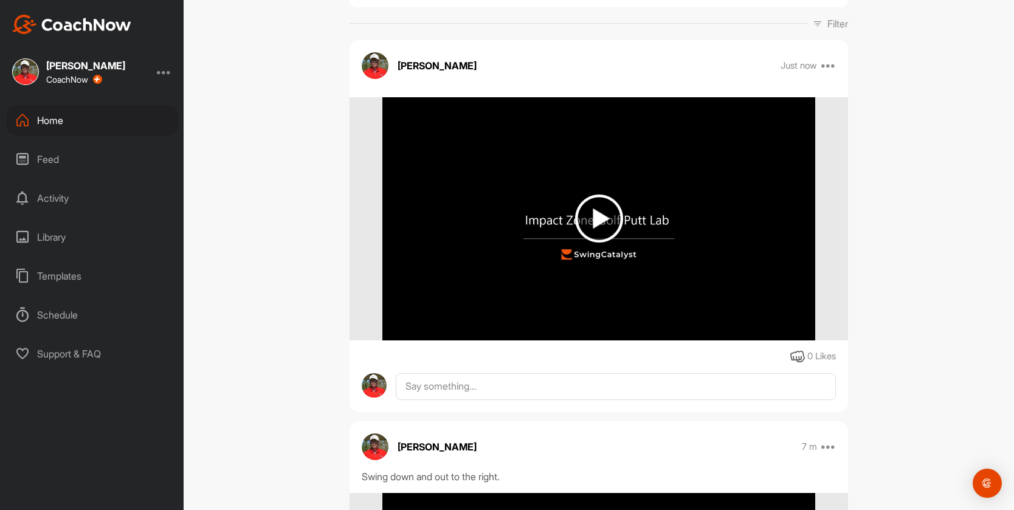
scroll to position [122, 0]
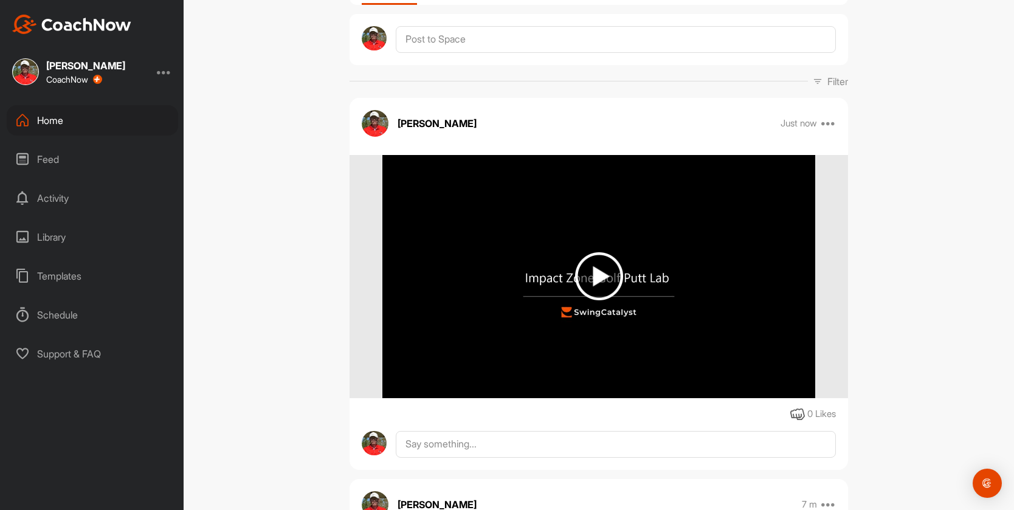
click at [596, 278] on img at bounding box center [599, 276] width 48 height 48
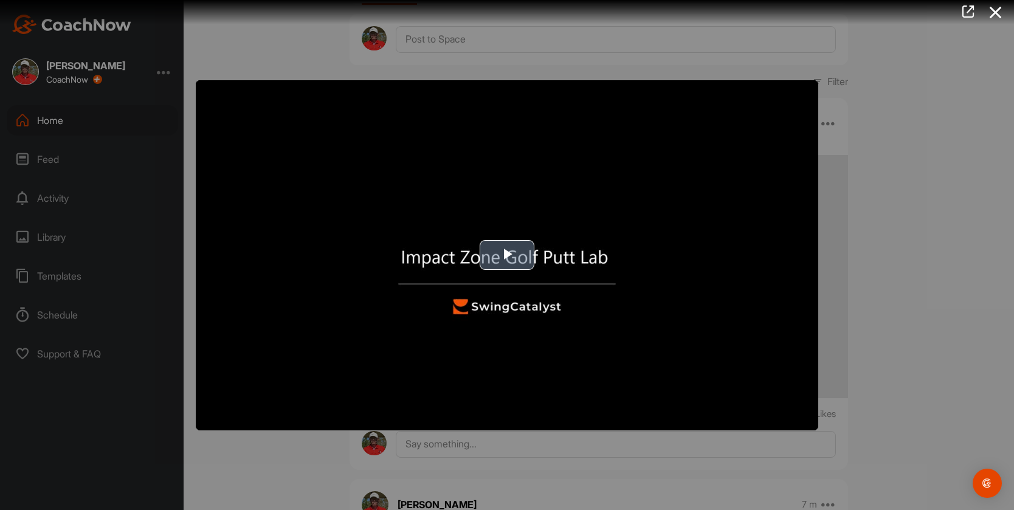
drag, startPoint x: 512, startPoint y: 263, endPoint x: 529, endPoint y: 279, distance: 23.2
click at [507, 255] on span "Video Player" at bounding box center [507, 255] width 0 height 0
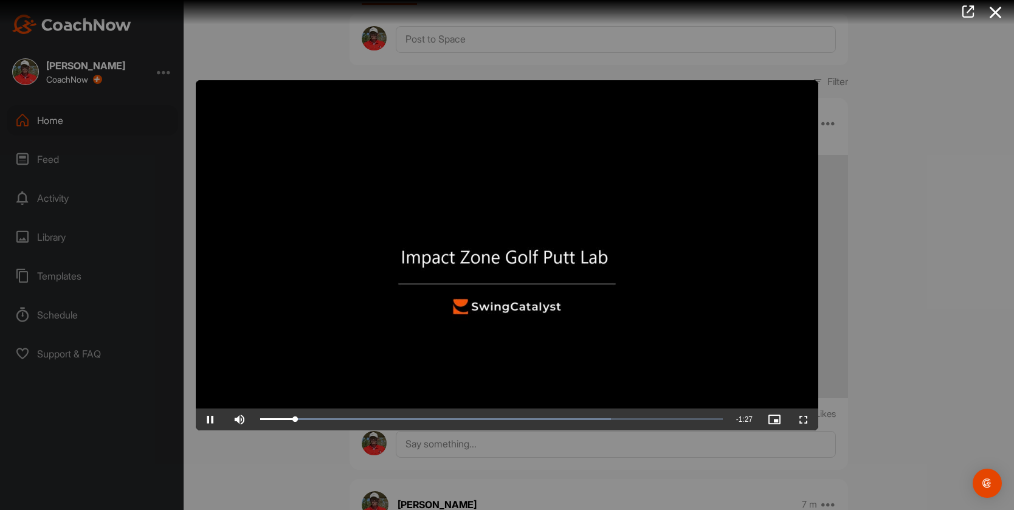
click at [910, 182] on div at bounding box center [507, 255] width 1014 height 510
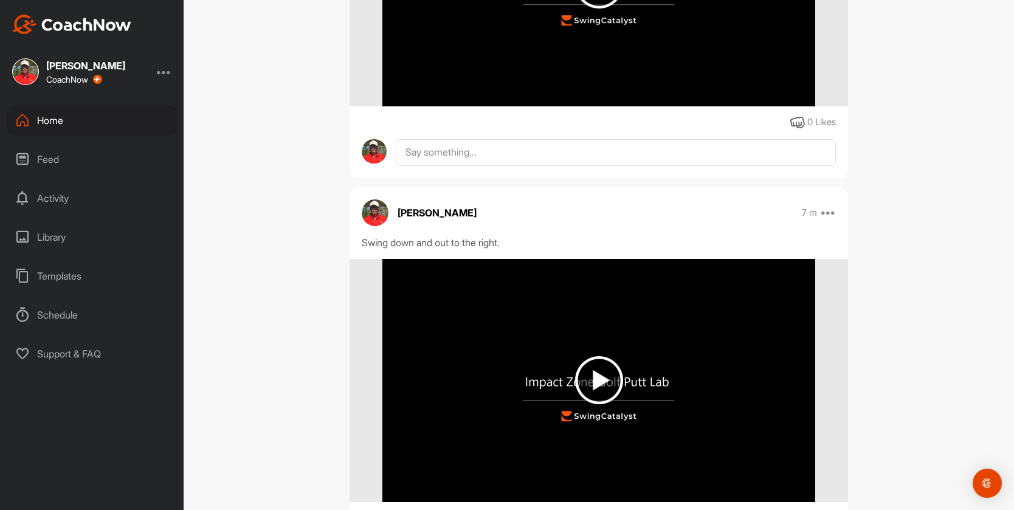
scroll to position [425, 0]
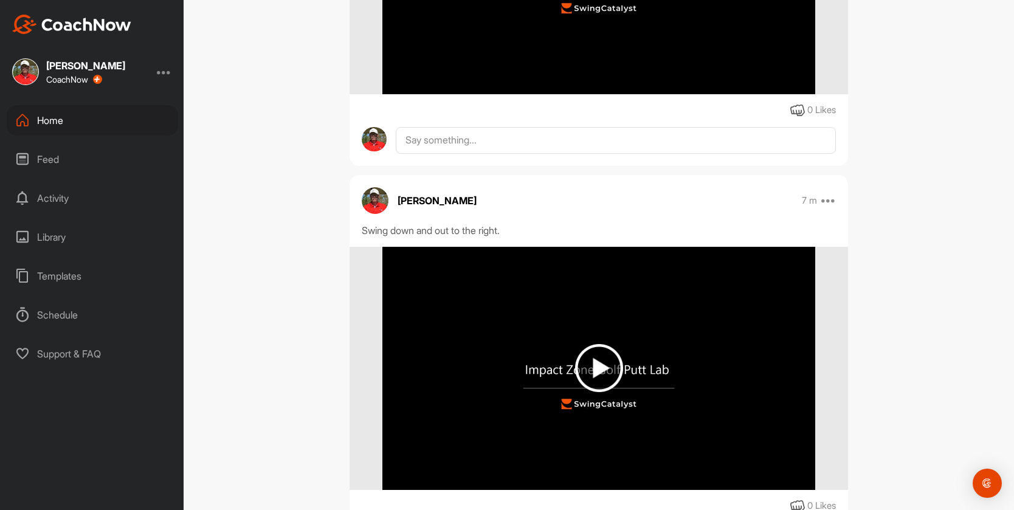
click at [597, 350] on img at bounding box center [599, 368] width 48 height 48
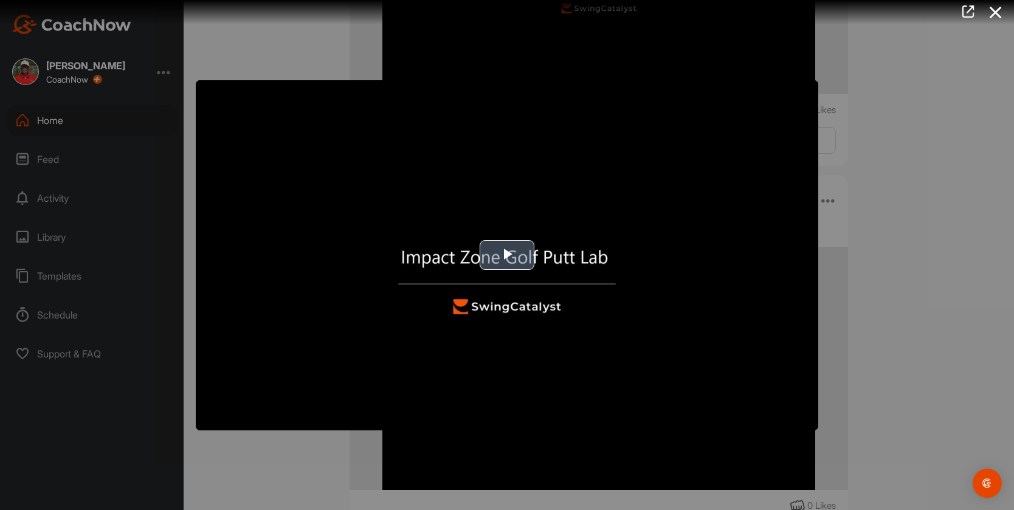
click at [507, 255] on span "Video Player" at bounding box center [507, 255] width 0 height 0
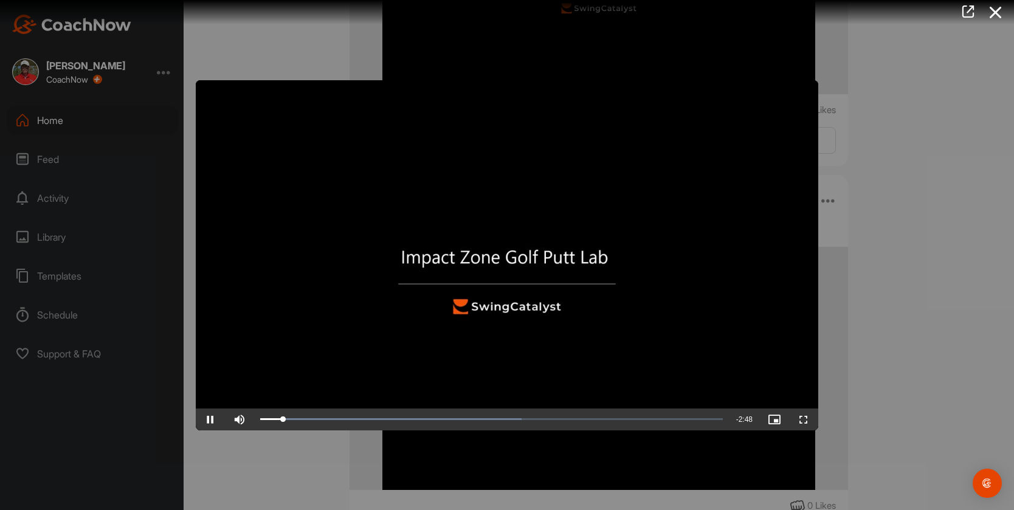
click at [813, 81] on video "Video Player" at bounding box center [507, 255] width 622 height 350
click at [815, 84] on video "Video Player" at bounding box center [507, 255] width 622 height 350
click at [883, 135] on div at bounding box center [507, 255] width 1014 height 510
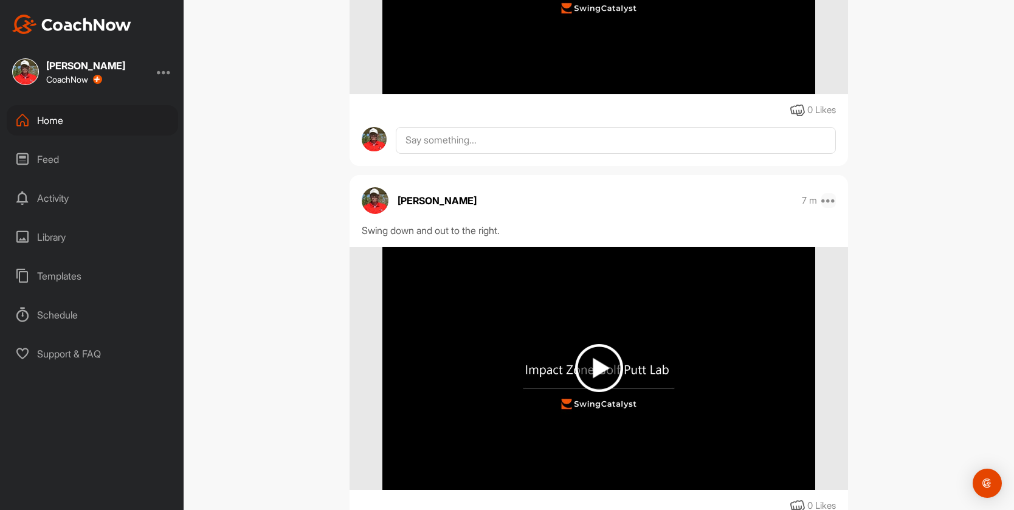
click at [826, 199] on icon at bounding box center [828, 200] width 15 height 15
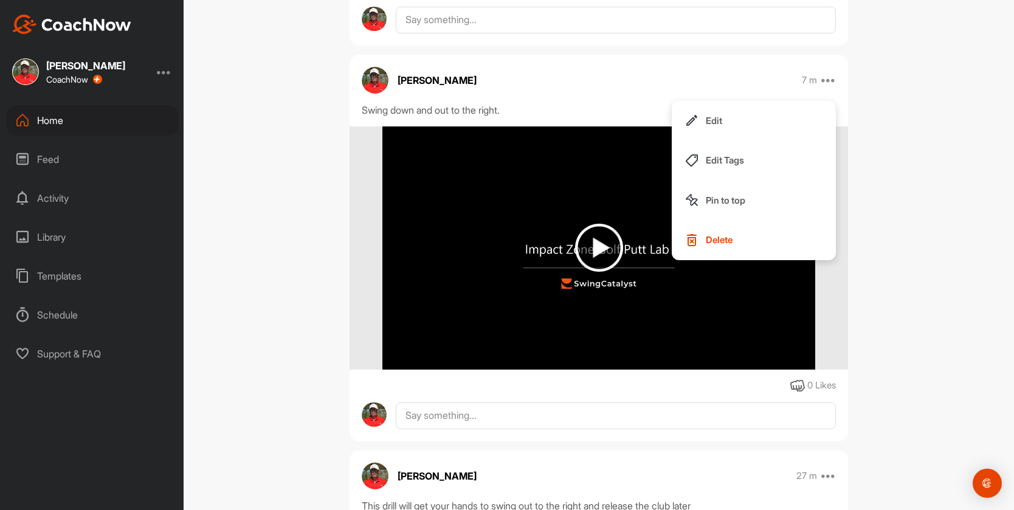
scroll to position [547, 0]
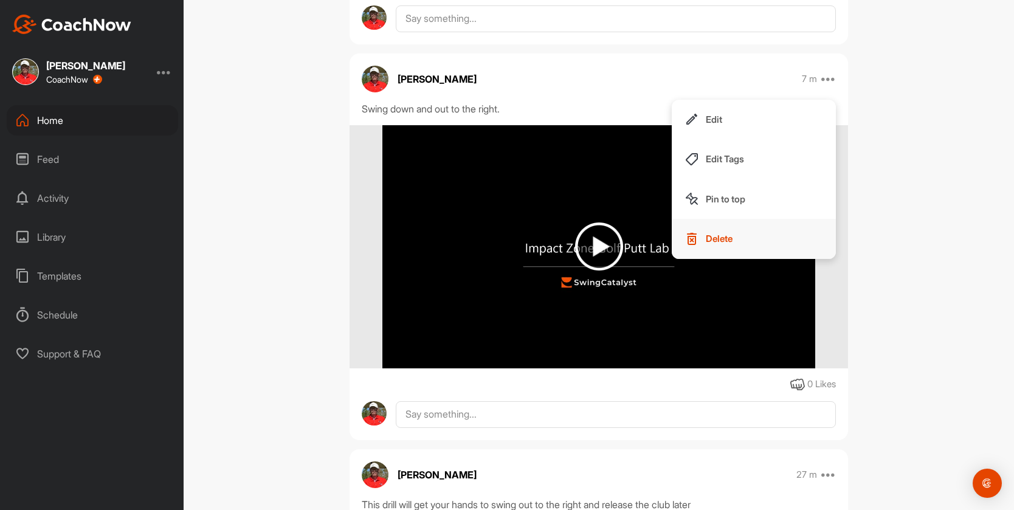
click at [717, 239] on p "Delete" at bounding box center [719, 238] width 27 height 13
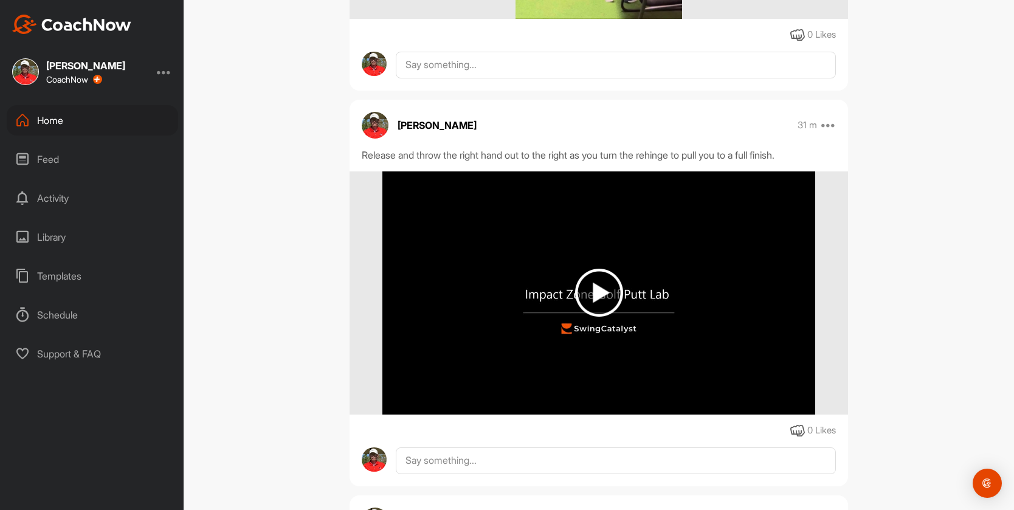
scroll to position [912, 0]
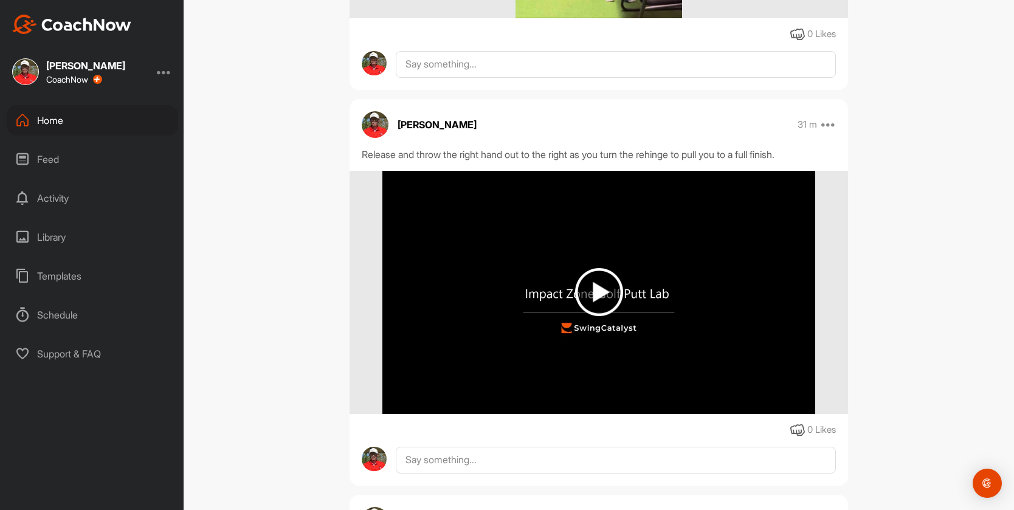
click at [591, 284] on img at bounding box center [599, 292] width 48 height 48
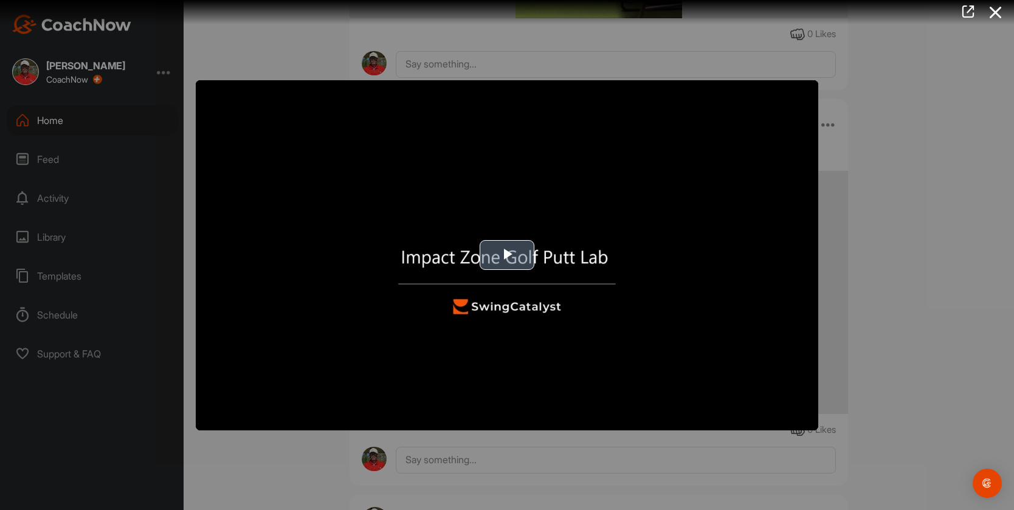
click at [507, 255] on span "Video Player" at bounding box center [507, 255] width 0 height 0
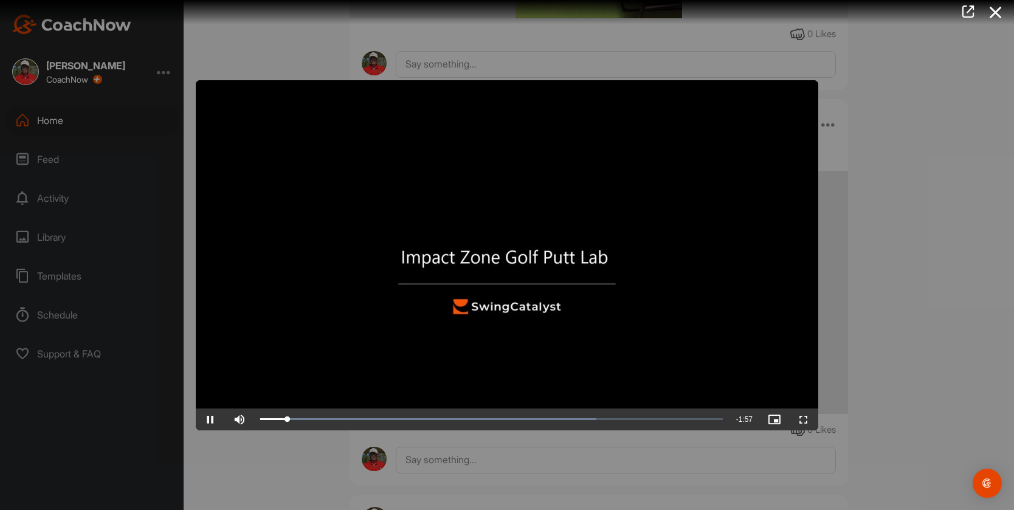
click at [813, 84] on video "Video Player" at bounding box center [507, 255] width 622 height 350
click at [869, 153] on div at bounding box center [507, 255] width 1014 height 510
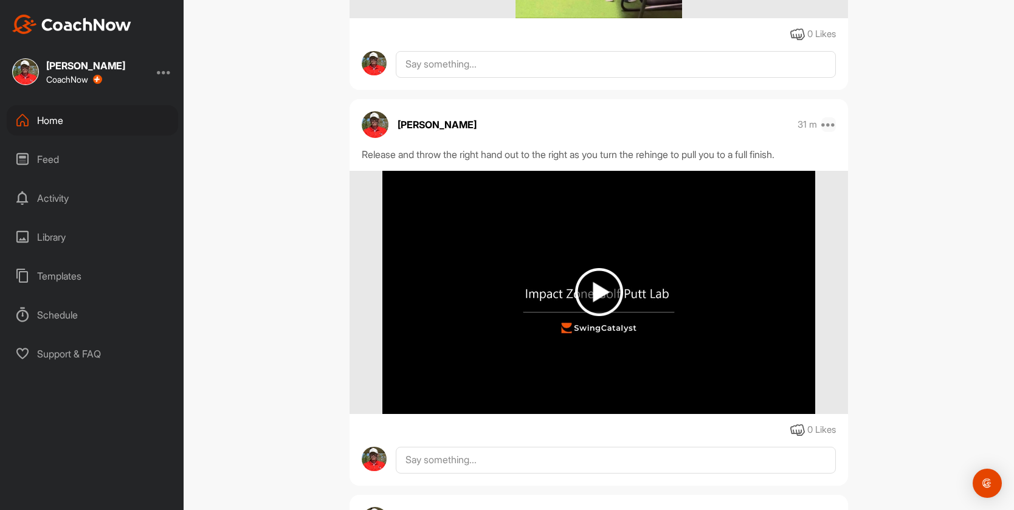
click at [825, 123] on icon at bounding box center [828, 124] width 15 height 15
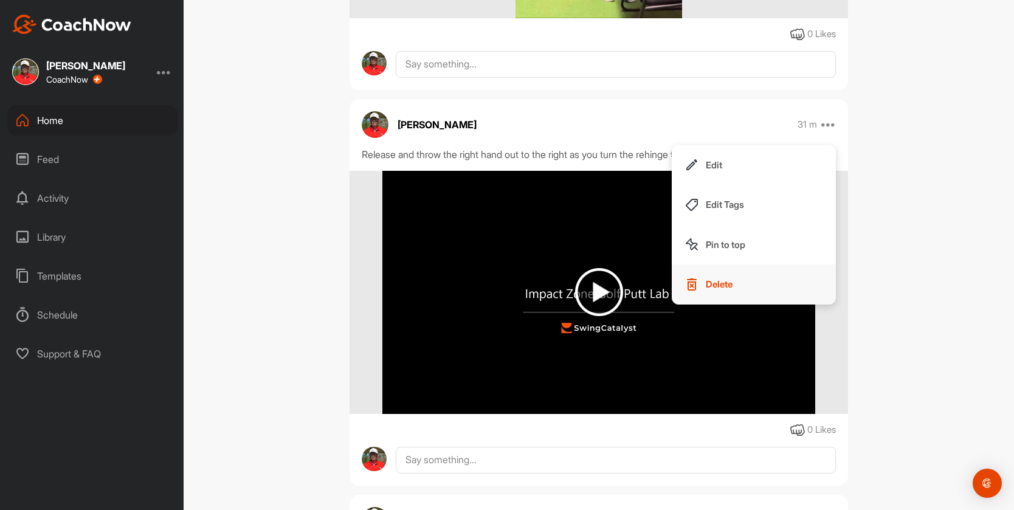
click at [715, 281] on p "Delete" at bounding box center [719, 284] width 27 height 13
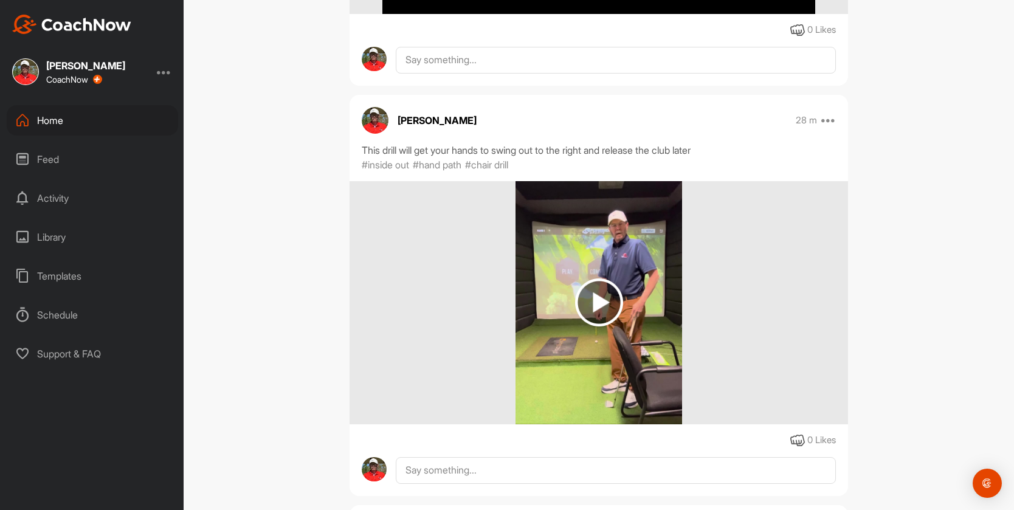
scroll to position [425, 0]
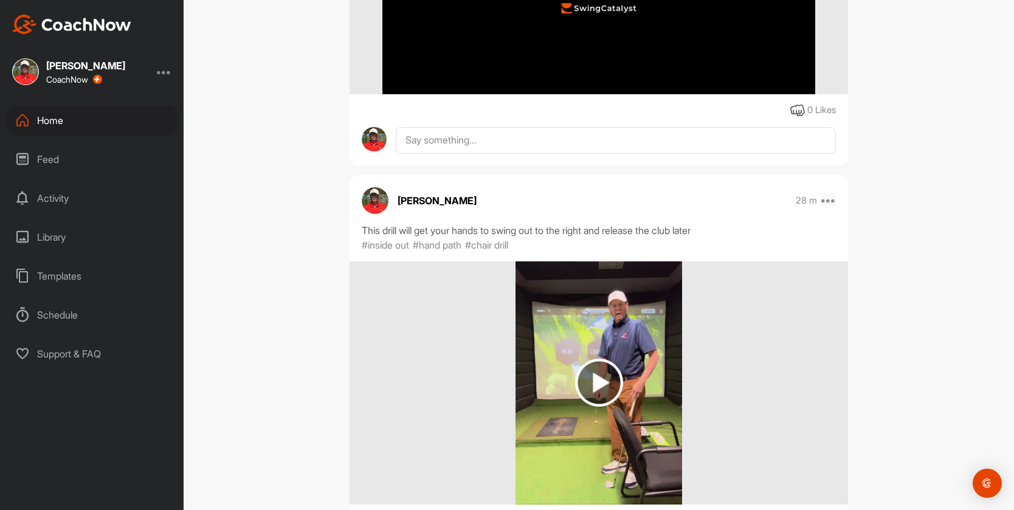
click at [825, 201] on icon at bounding box center [828, 200] width 15 height 15
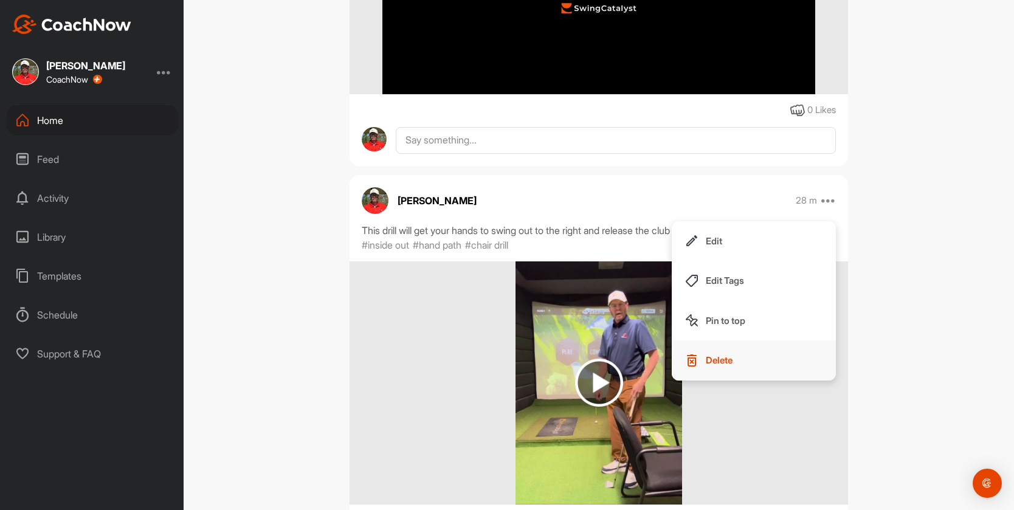
click at [707, 360] on p "Delete" at bounding box center [719, 360] width 27 height 13
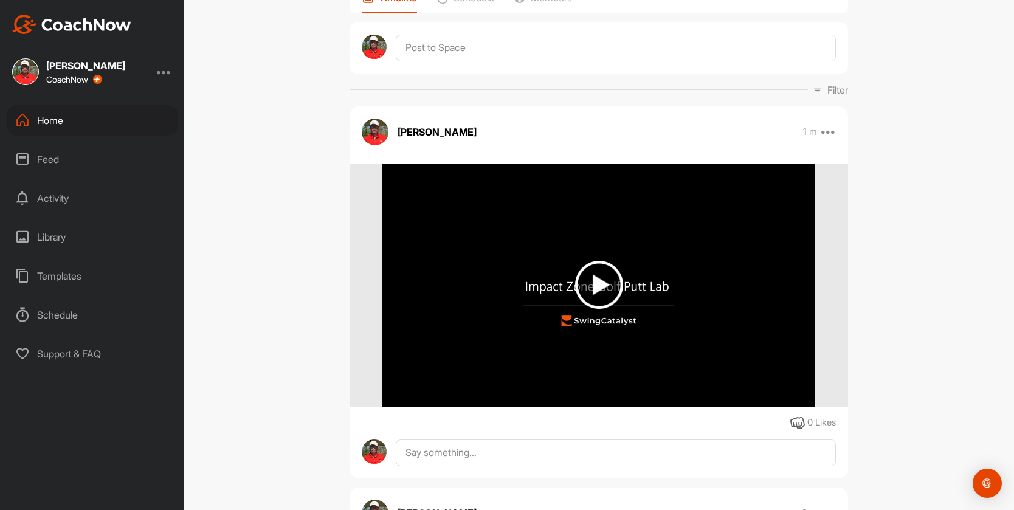
scroll to position [0, 0]
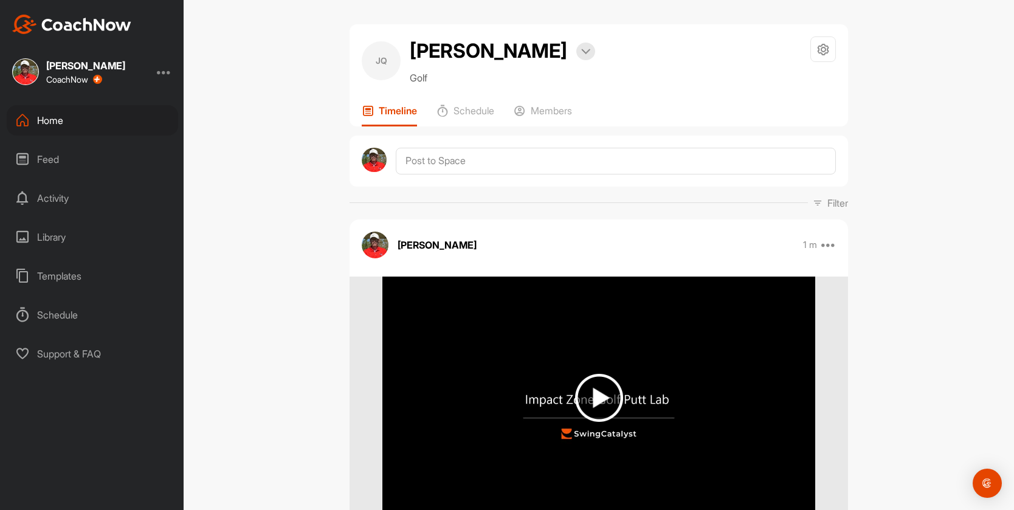
click at [79, 114] on div "Home" at bounding box center [92, 120] width 171 height 30
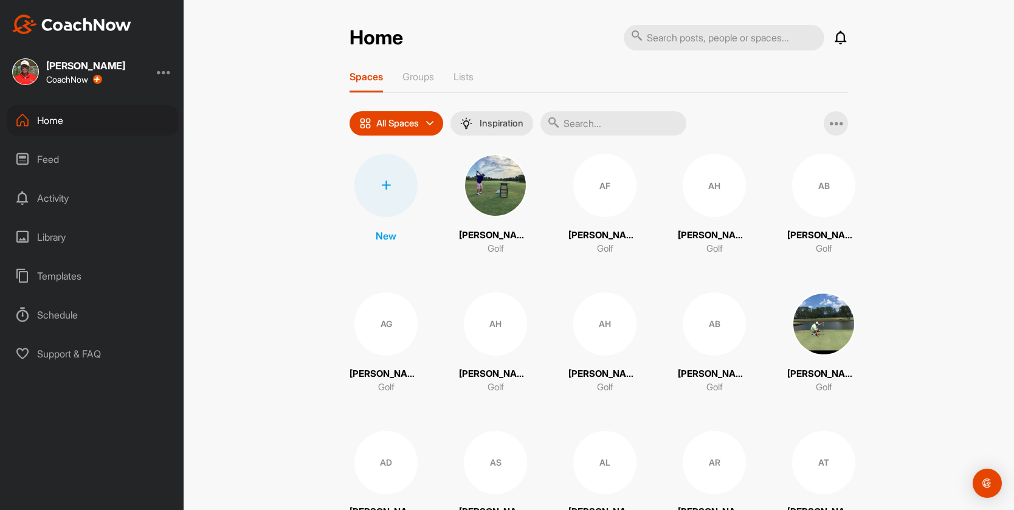
click at [672, 40] on input "text" at bounding box center [724, 38] width 201 height 26
type input "[PERSON_NAME]"
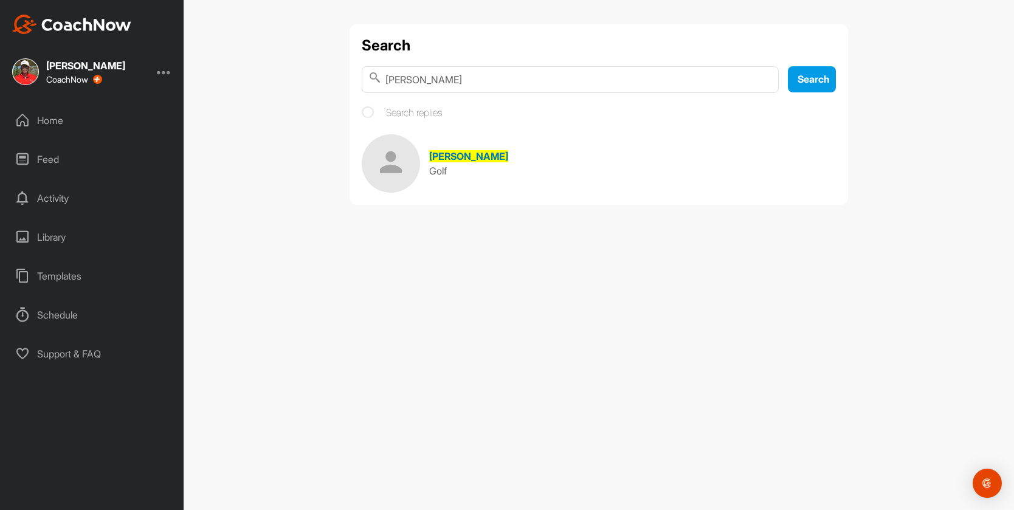
click at [456, 159] on span "[PERSON_NAME]" at bounding box center [468, 156] width 79 height 12
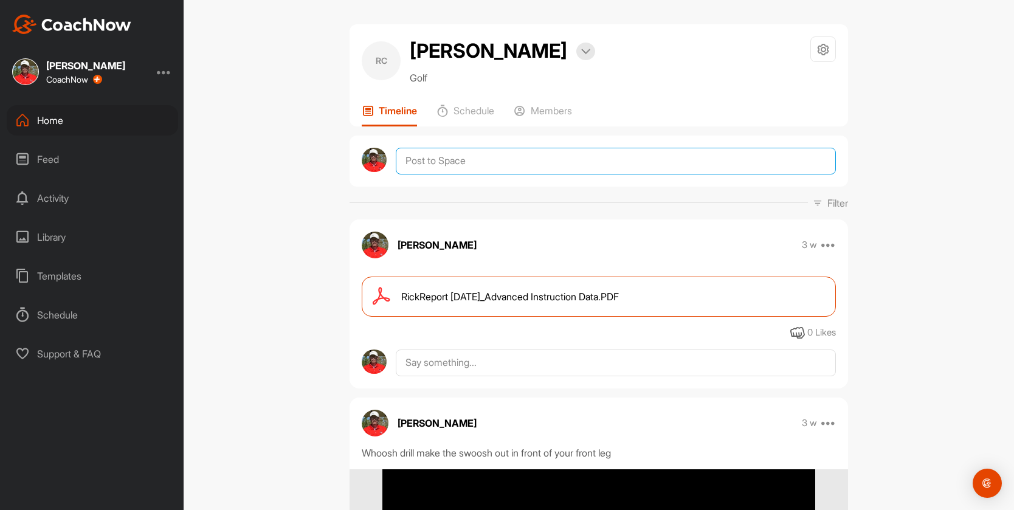
click at [492, 163] on textarea at bounding box center [616, 161] width 440 height 27
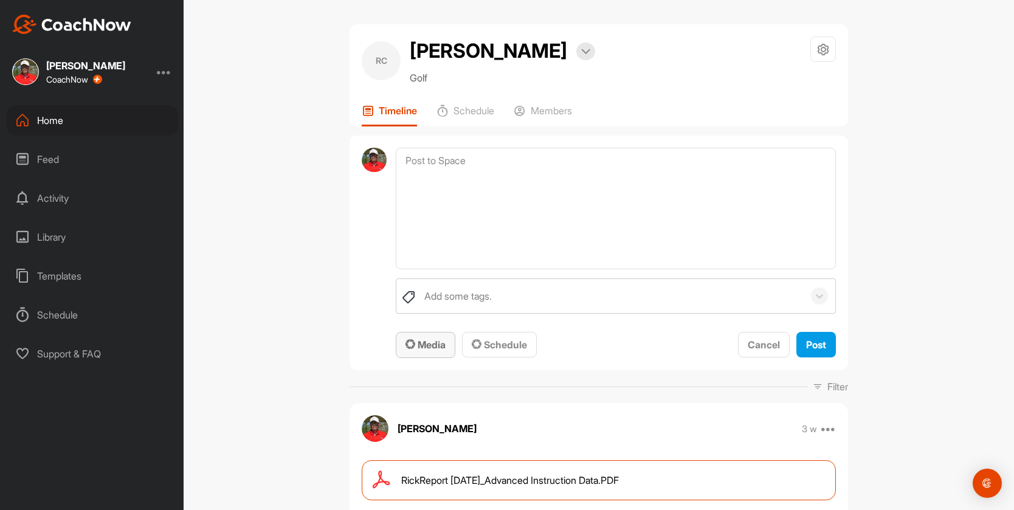
click at [425, 341] on span "Media" at bounding box center [425, 345] width 40 height 12
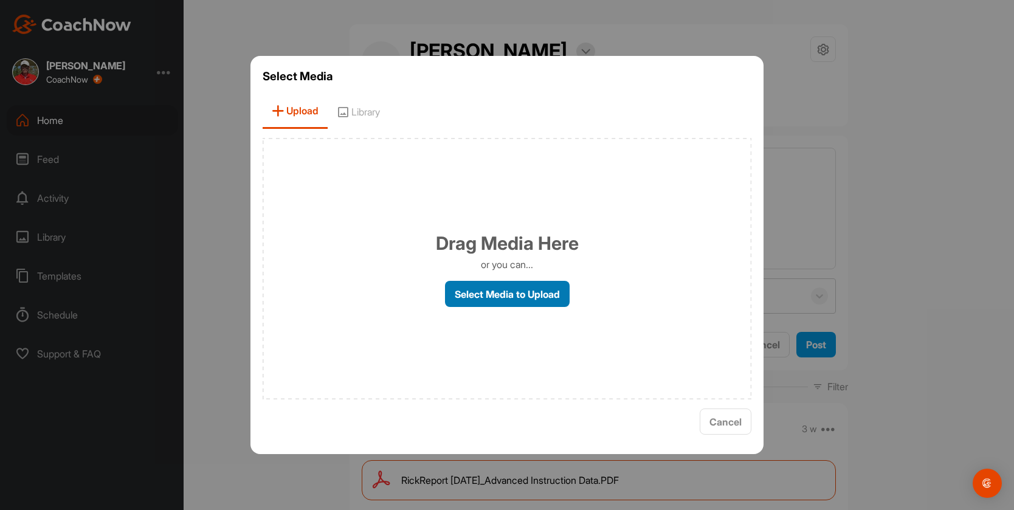
click at [508, 284] on label "Select Media to Upload" at bounding box center [507, 294] width 125 height 26
click at [0, 0] on input "Select Media to Upload" at bounding box center [0, 0] width 0 height 0
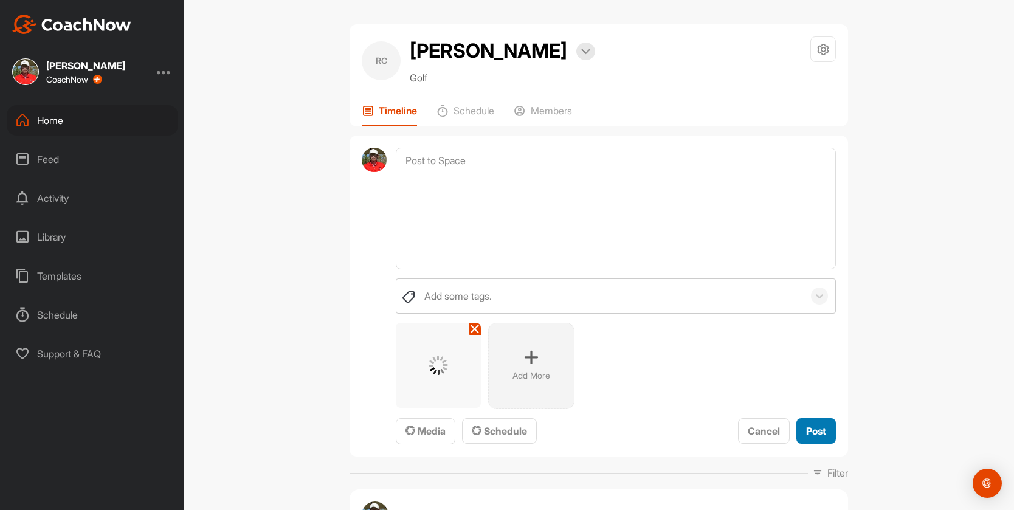
click at [809, 432] on span "Post" at bounding box center [816, 431] width 20 height 12
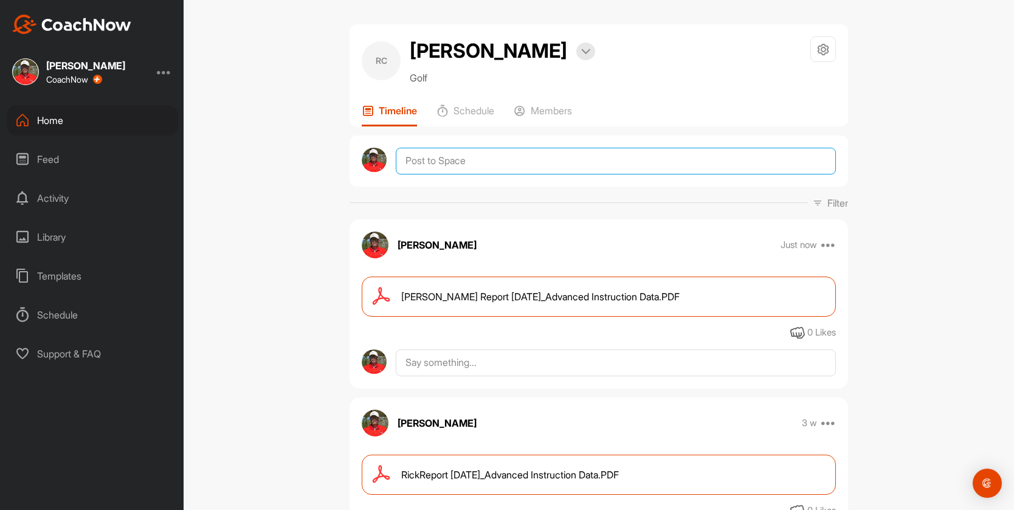
click at [418, 157] on textarea at bounding box center [616, 161] width 440 height 27
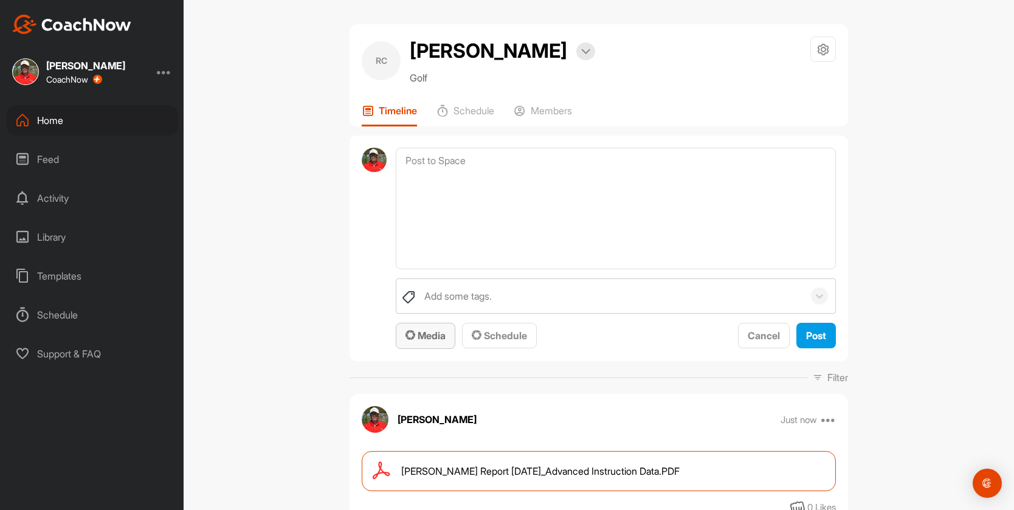
click at [428, 332] on span "Media" at bounding box center [425, 335] width 40 height 12
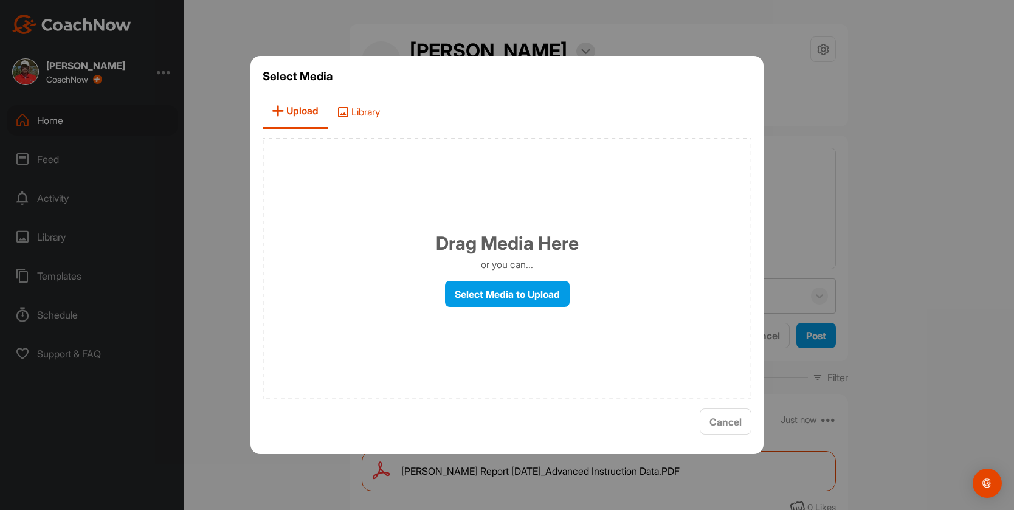
click at [375, 117] on span "Library" at bounding box center [358, 111] width 61 height 35
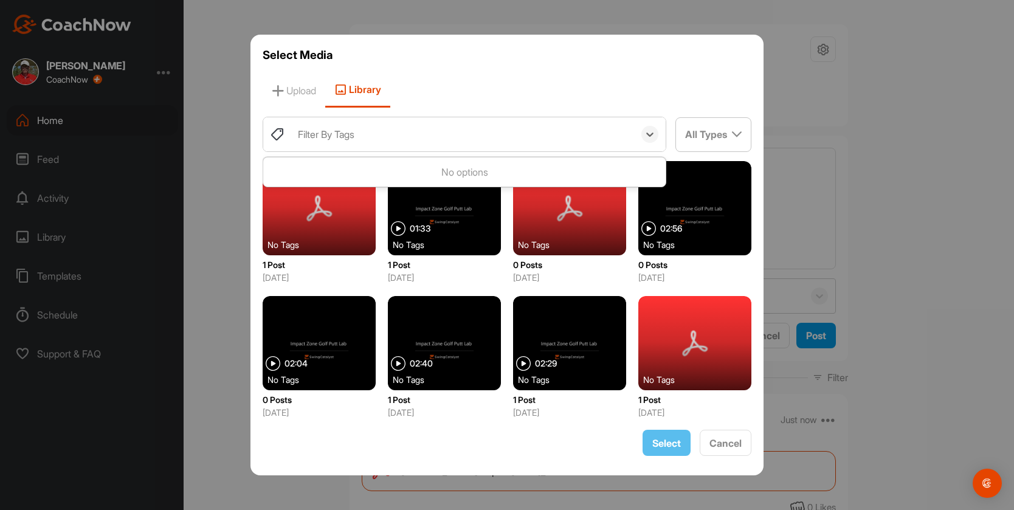
click at [315, 137] on div "Filter By Tags" at bounding box center [326, 134] width 57 height 15
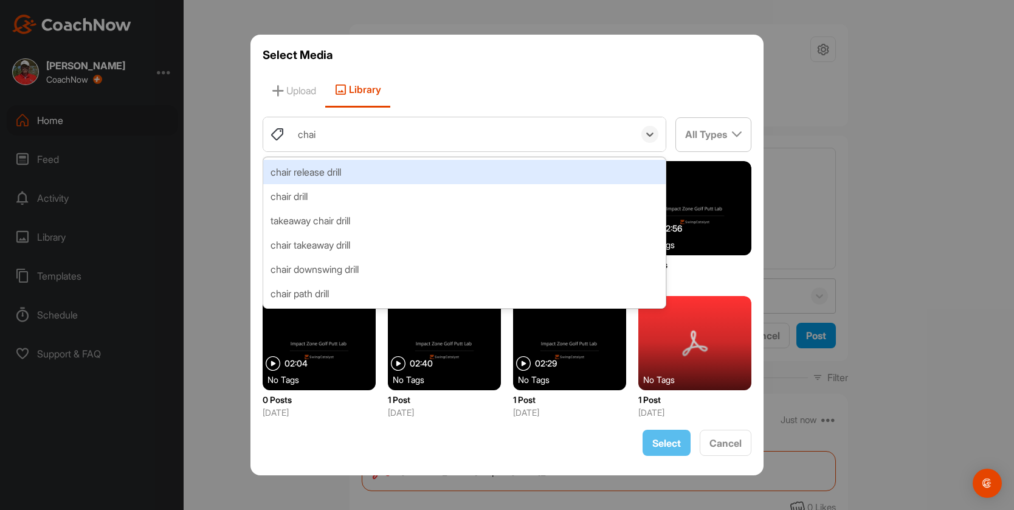
type input "chair"
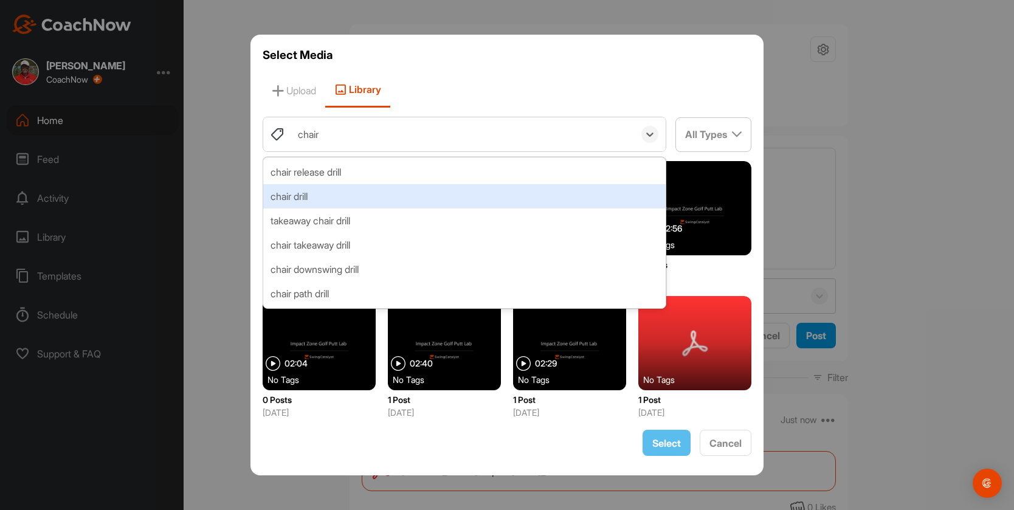
click at [348, 198] on div "chair drill" at bounding box center [464, 196] width 402 height 24
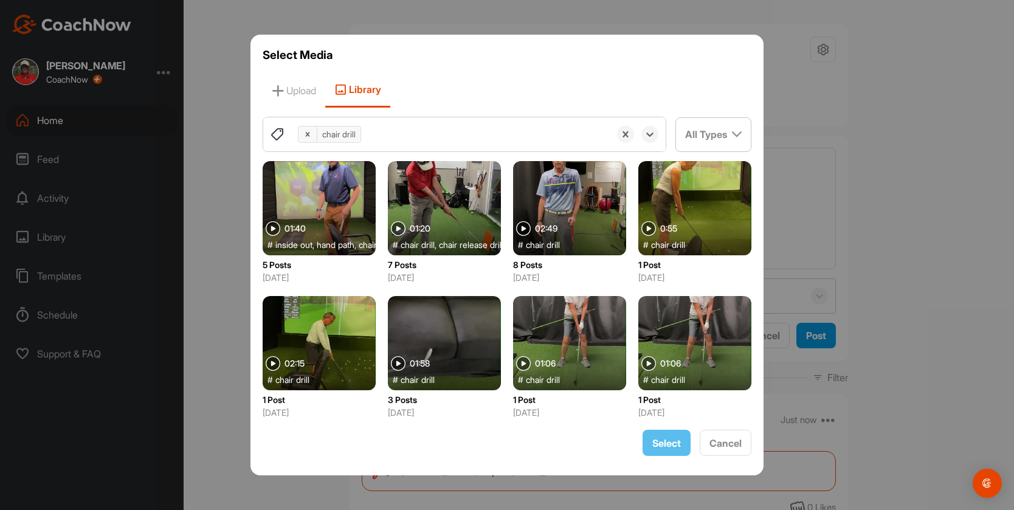
click at [305, 215] on div at bounding box center [319, 208] width 113 height 94
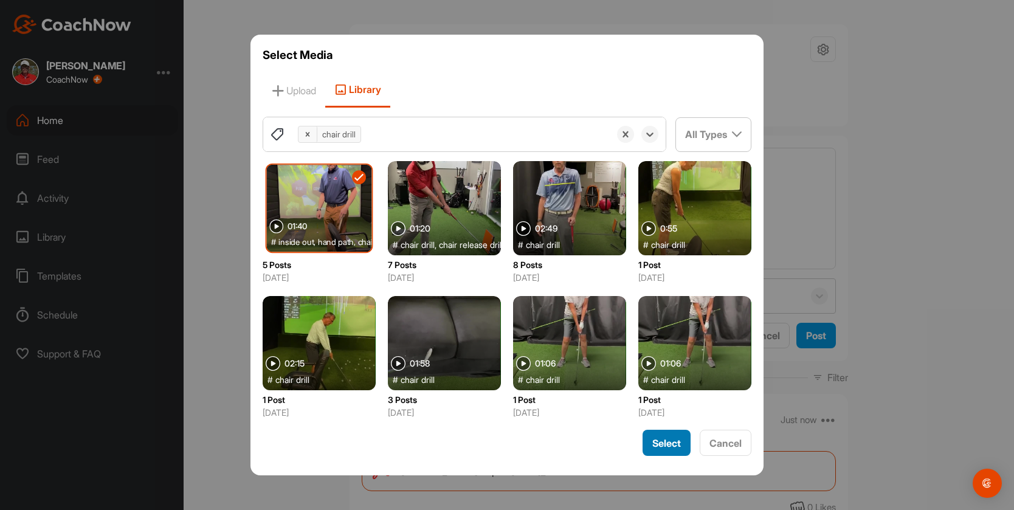
click at [661, 444] on span "Select" at bounding box center [666, 443] width 29 height 12
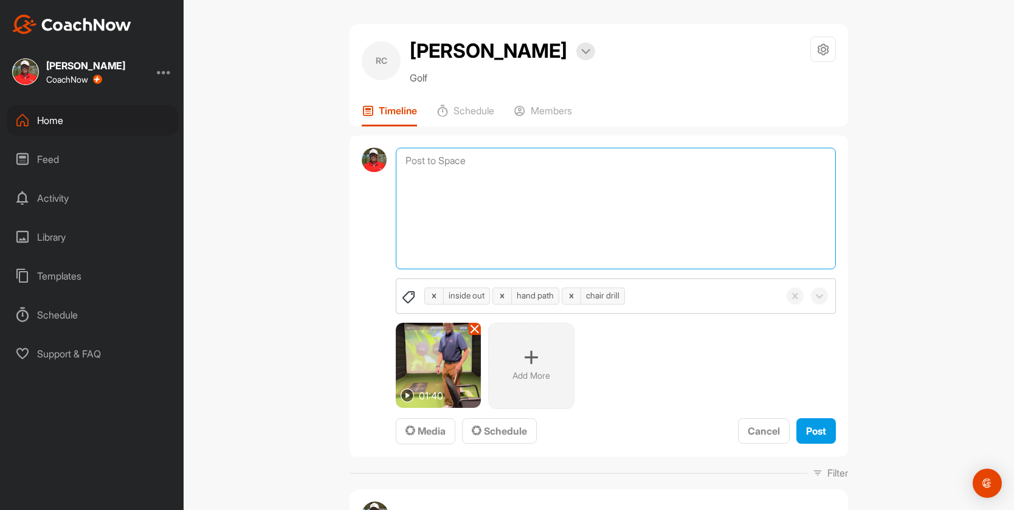
click at [428, 174] on textarea at bounding box center [616, 209] width 440 height 122
type textarea "Chair drill to stop hands from going left after impact."
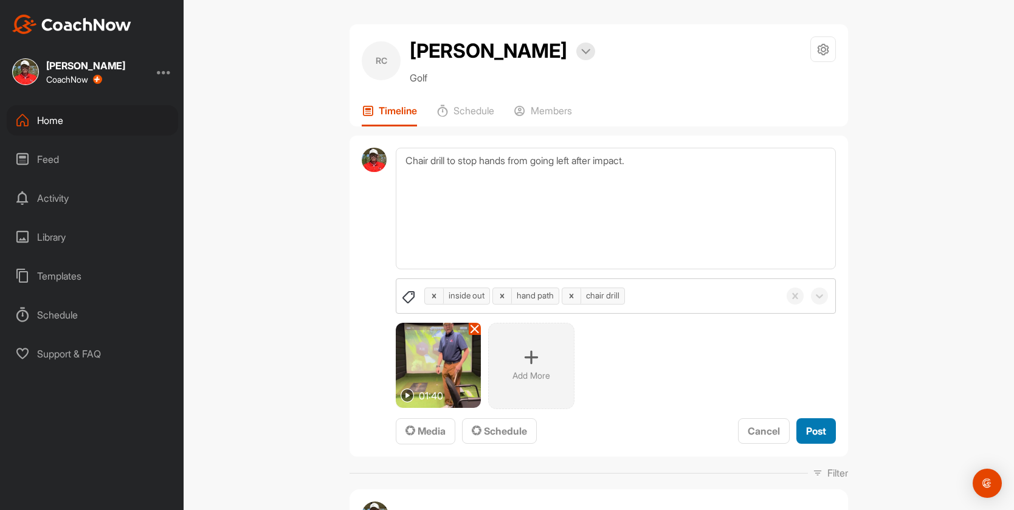
click at [819, 432] on span "Post" at bounding box center [816, 431] width 20 height 12
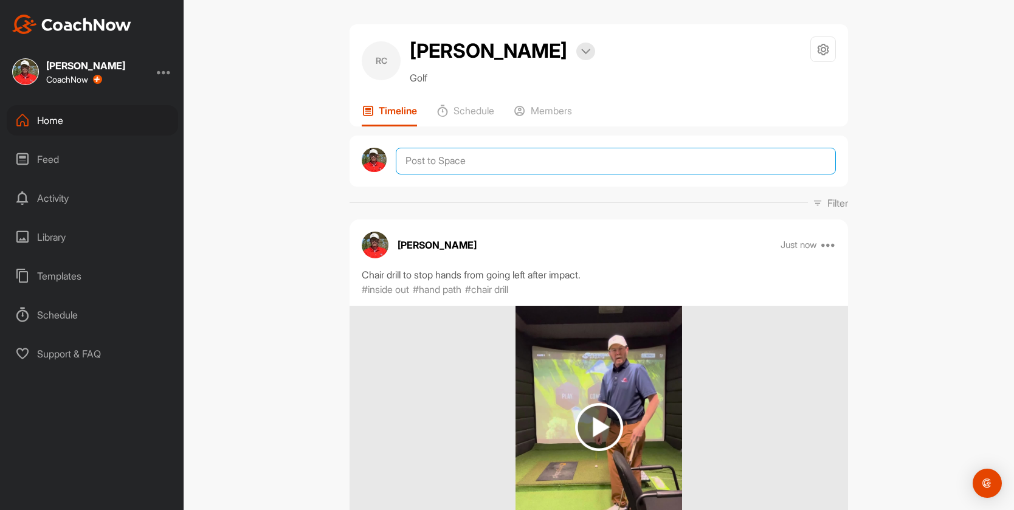
click at [410, 157] on textarea at bounding box center [616, 161] width 440 height 27
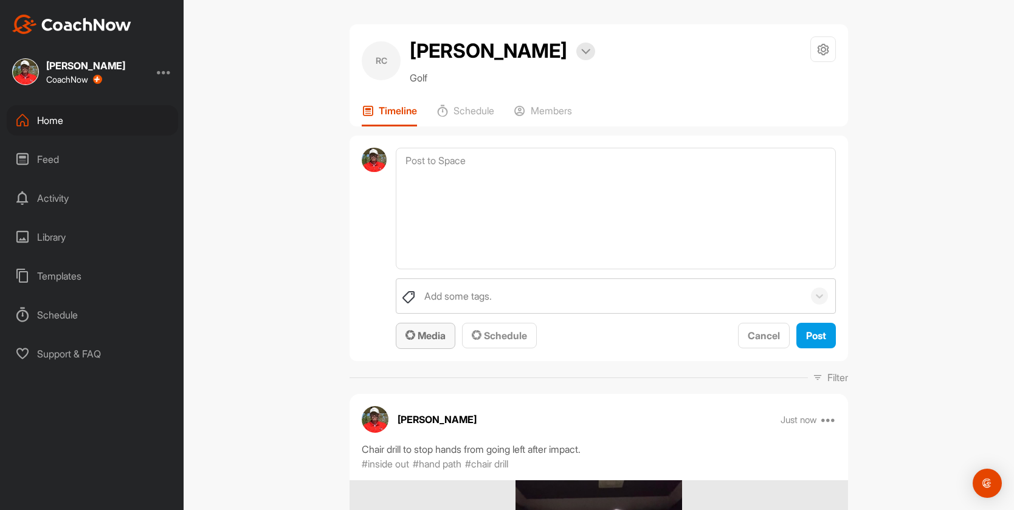
click at [427, 331] on span "Media" at bounding box center [425, 335] width 40 height 12
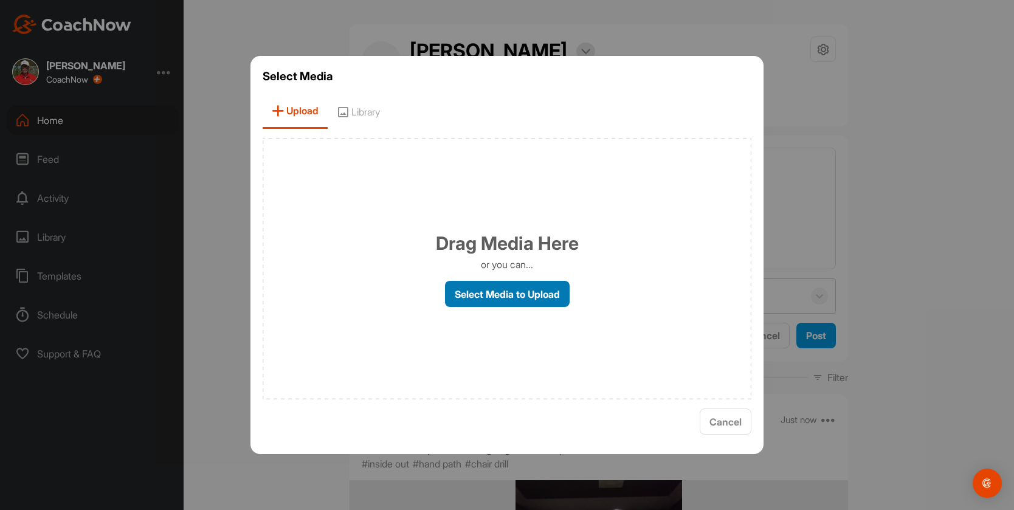
click at [473, 298] on label "Select Media to Upload" at bounding box center [507, 294] width 125 height 26
click at [0, 0] on input "Select Media to Upload" at bounding box center [0, 0] width 0 height 0
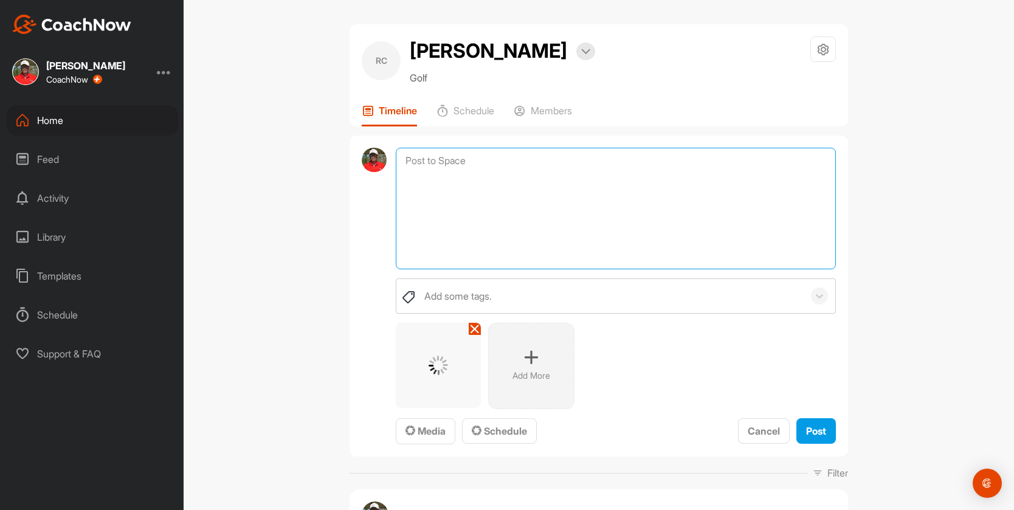
click at [405, 166] on textarea at bounding box center [616, 209] width 440 height 122
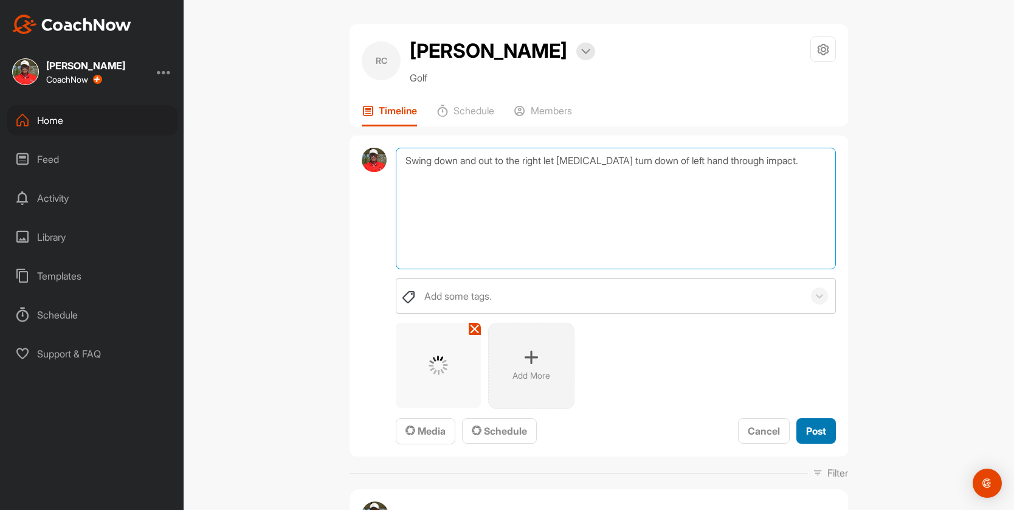
type textarea "Swing down and out to the right let [MEDICAL_DATA] turn down of left hand throu…"
click at [807, 431] on span "Post" at bounding box center [816, 431] width 20 height 12
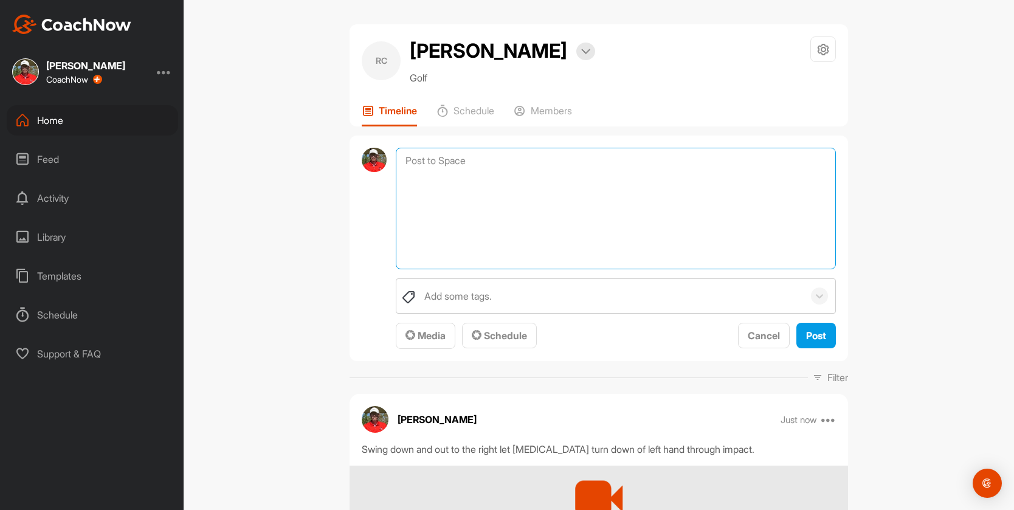
click at [426, 161] on textarea at bounding box center [616, 209] width 440 height 122
click at [419, 331] on span "Media" at bounding box center [425, 335] width 40 height 12
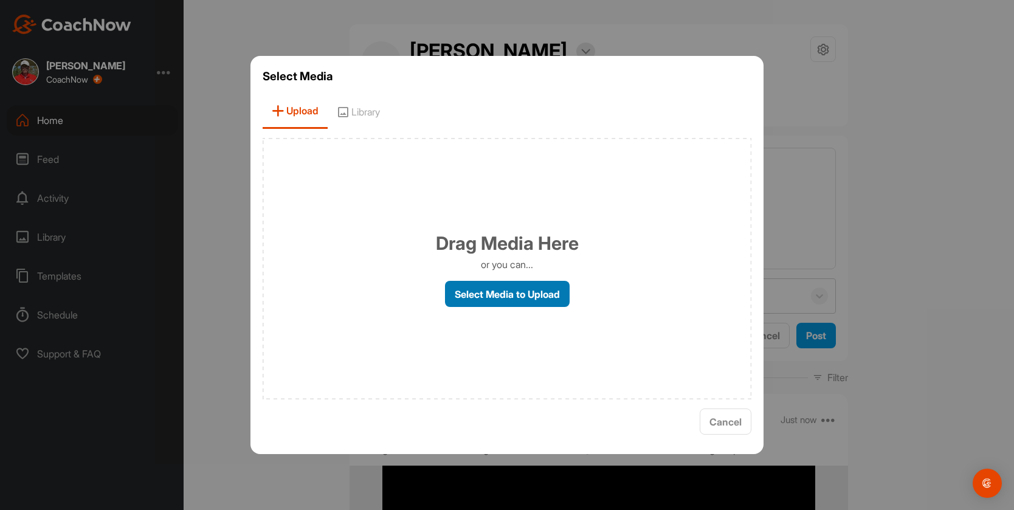
click at [471, 290] on label "Select Media to Upload" at bounding box center [507, 294] width 125 height 26
click at [0, 0] on input "Select Media to Upload" at bounding box center [0, 0] width 0 height 0
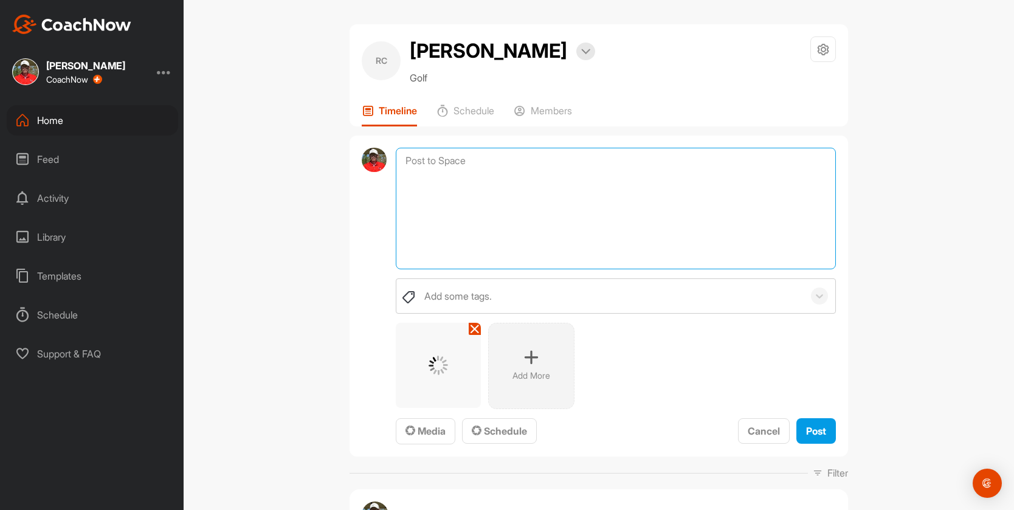
click at [465, 193] on textarea at bounding box center [616, 209] width 440 height 122
type textarea "Swing down and out to the right left hand knuckles down then rehinge to a full …"
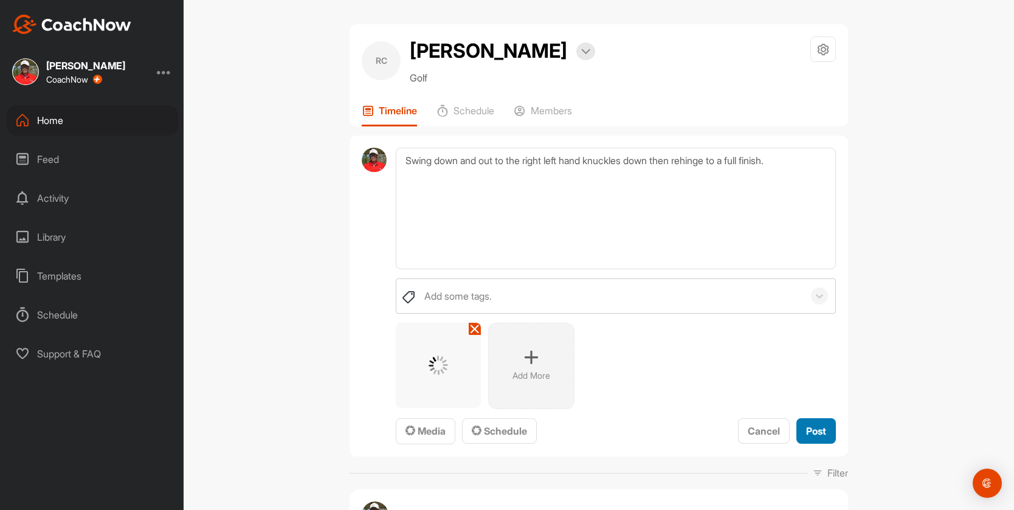
click at [806, 430] on span "Post" at bounding box center [816, 431] width 20 height 12
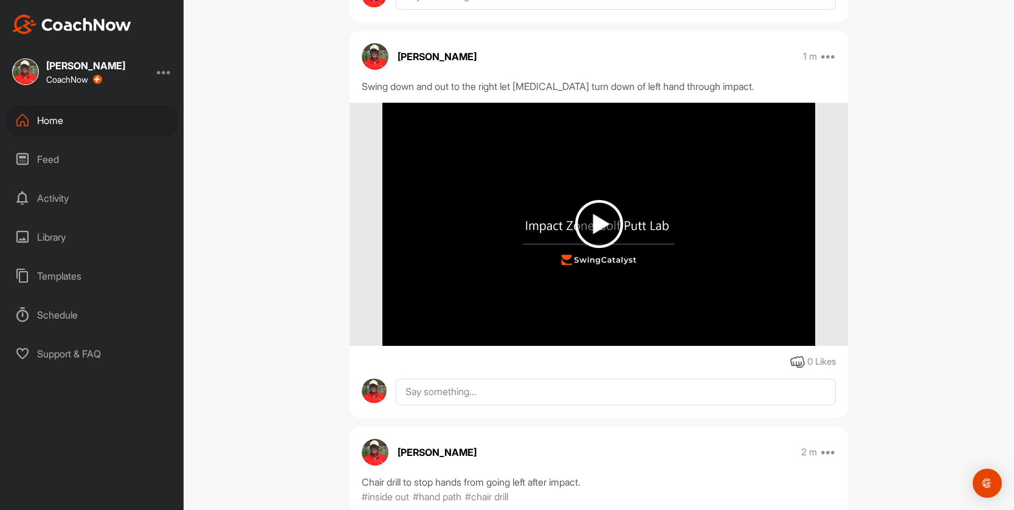
scroll to position [243, 0]
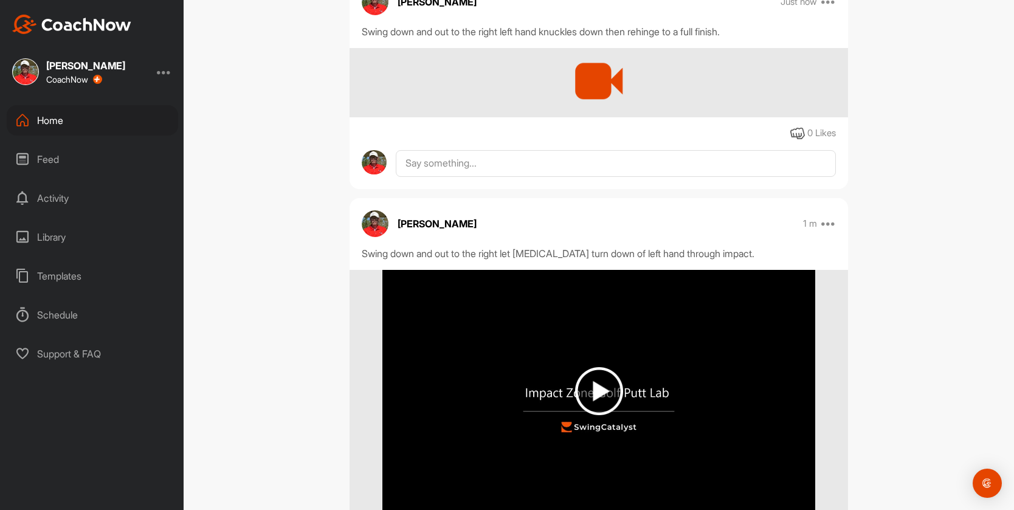
click at [72, 123] on div "Home" at bounding box center [92, 120] width 171 height 30
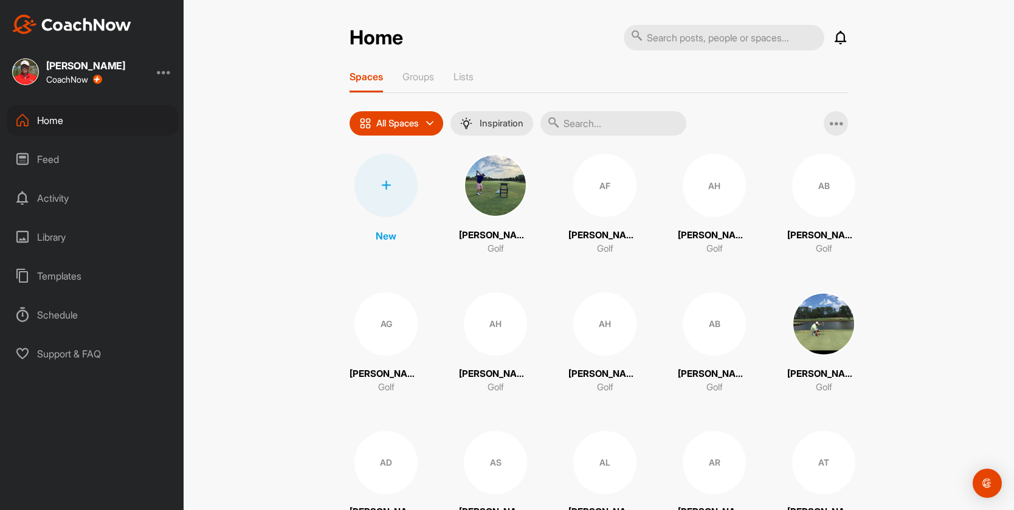
click at [681, 43] on input "text" at bounding box center [724, 38] width 201 height 26
type input "[PERSON_NAME]"
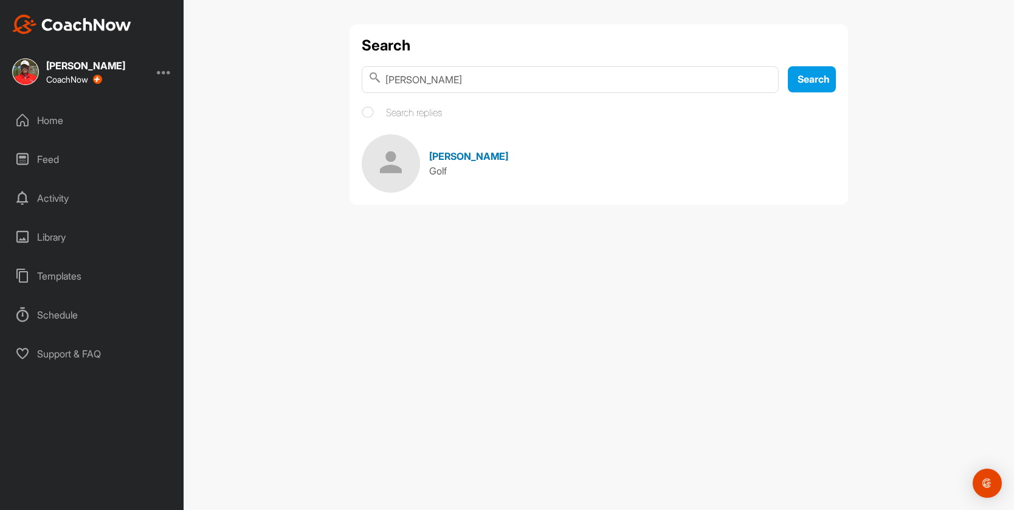
click at [453, 157] on span "[PERSON_NAME]" at bounding box center [468, 156] width 79 height 12
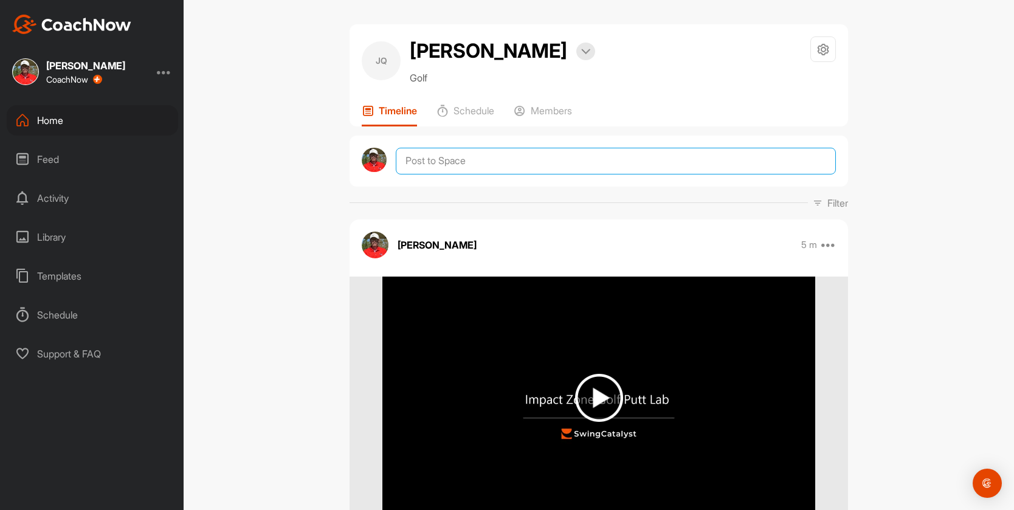
click at [433, 168] on textarea at bounding box center [616, 161] width 440 height 27
click at [421, 161] on textarea at bounding box center [616, 161] width 440 height 27
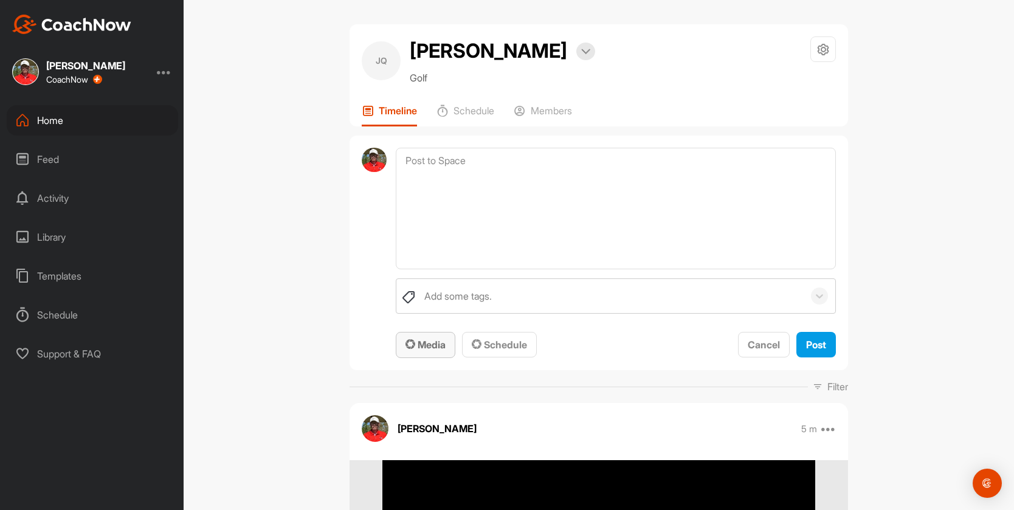
click at [425, 354] on button "Media" at bounding box center [426, 345] width 60 height 26
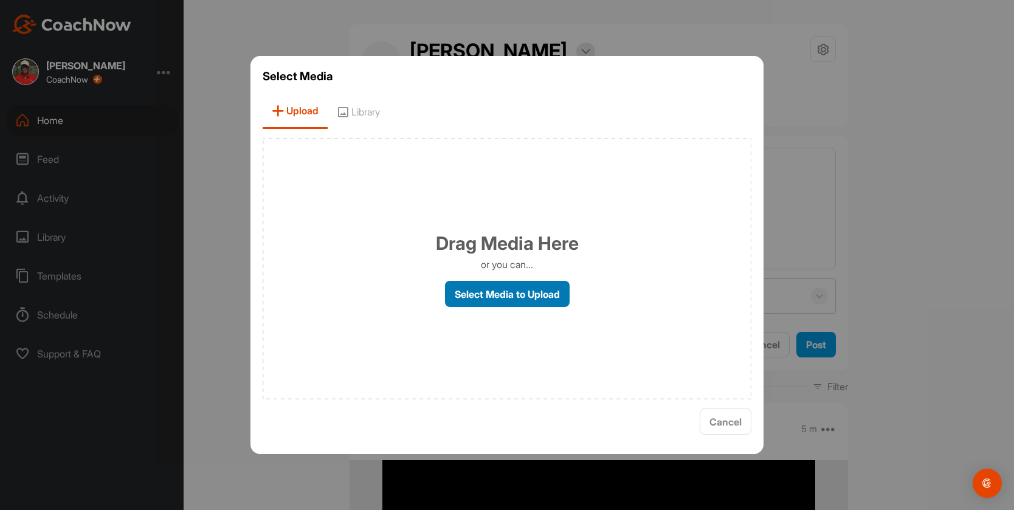
click at [470, 294] on label "Select Media to Upload" at bounding box center [507, 294] width 125 height 26
click at [0, 0] on input "Select Media to Upload" at bounding box center [0, 0] width 0 height 0
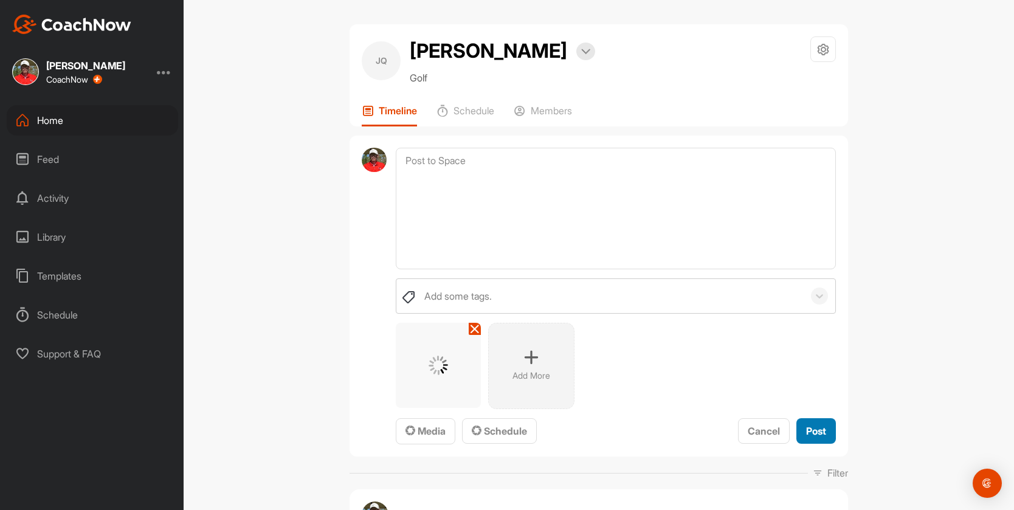
click at [806, 427] on span "Post" at bounding box center [816, 431] width 20 height 12
